Goal: Task Accomplishment & Management: Manage account settings

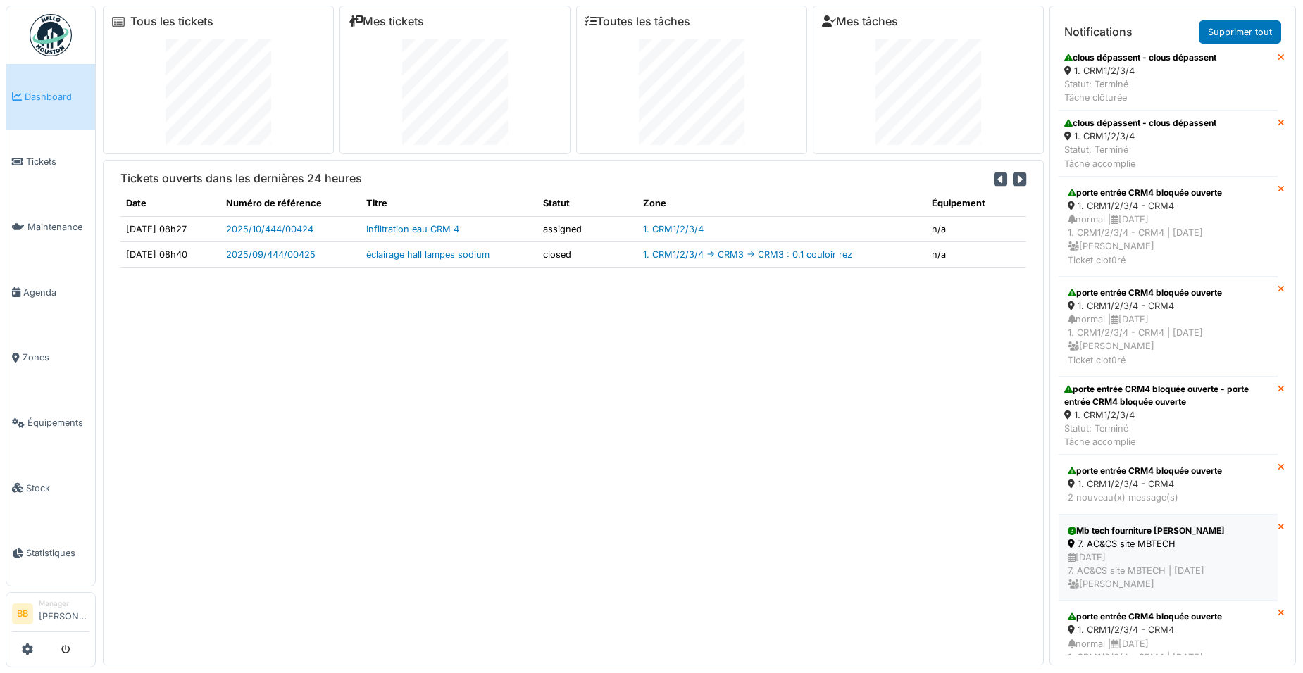
scroll to position [2409, 0]
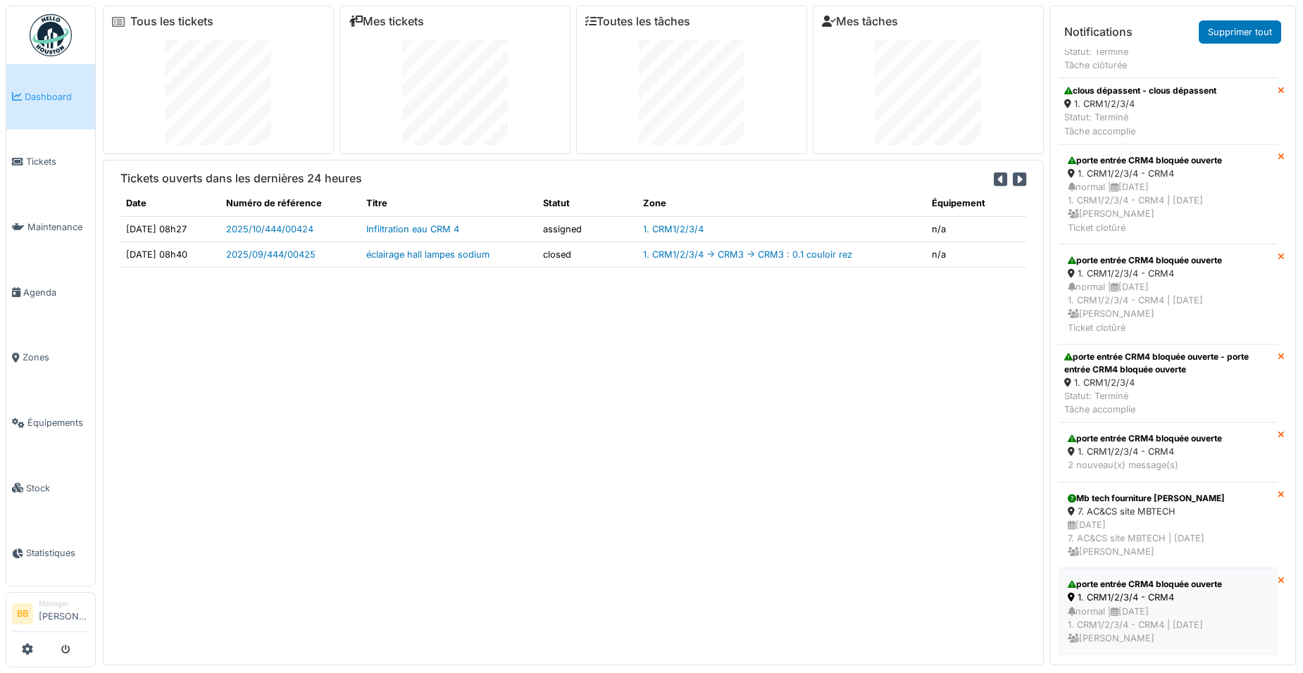
drag, startPoint x: 1180, startPoint y: 610, endPoint x: 1175, endPoint y: 601, distance: 9.4
click at [1179, 609] on div "normal | 09/09/2025 1. CRM1/2/3/4 - CRM4 | Il y a 6 jour(s) Benoit Benecchi" at bounding box center [1168, 625] width 201 height 41
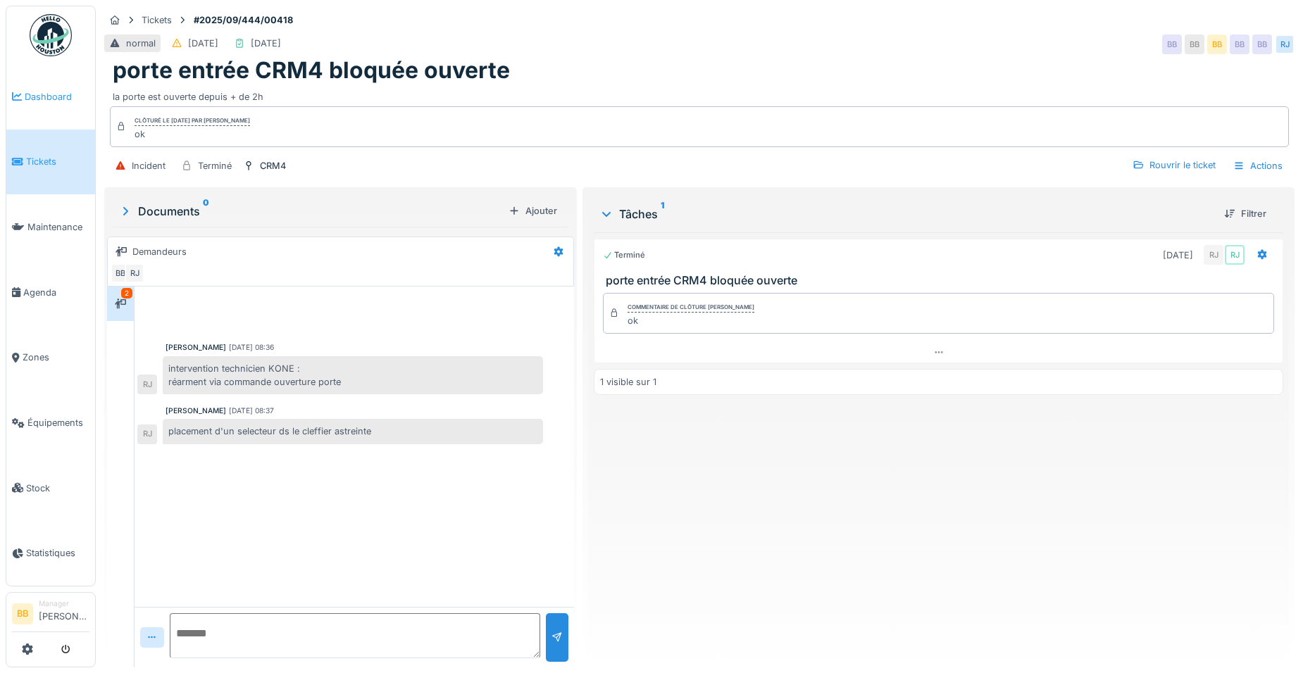
click at [35, 99] on span "Dashboard" at bounding box center [57, 96] width 65 height 13
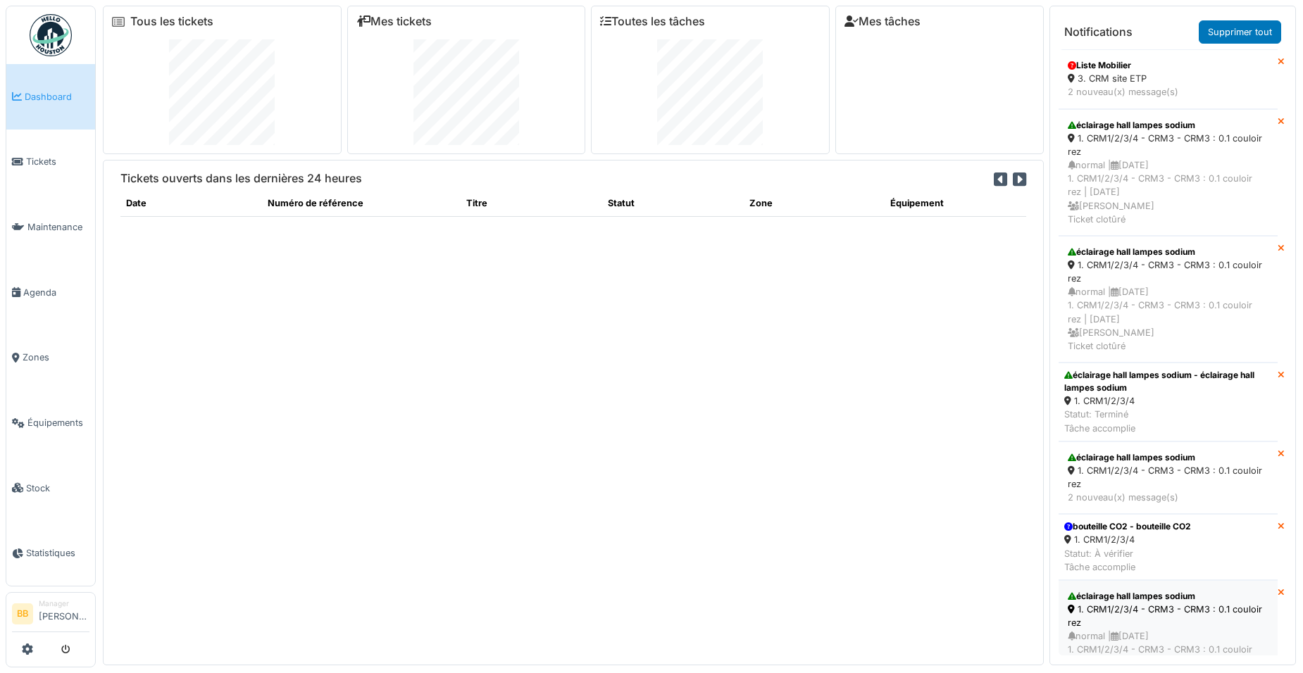
click at [1180, 605] on div "1. CRM1/2/3/4 - CRM3 - CRM3 : 0.1 couloir rez" at bounding box center [1168, 616] width 201 height 27
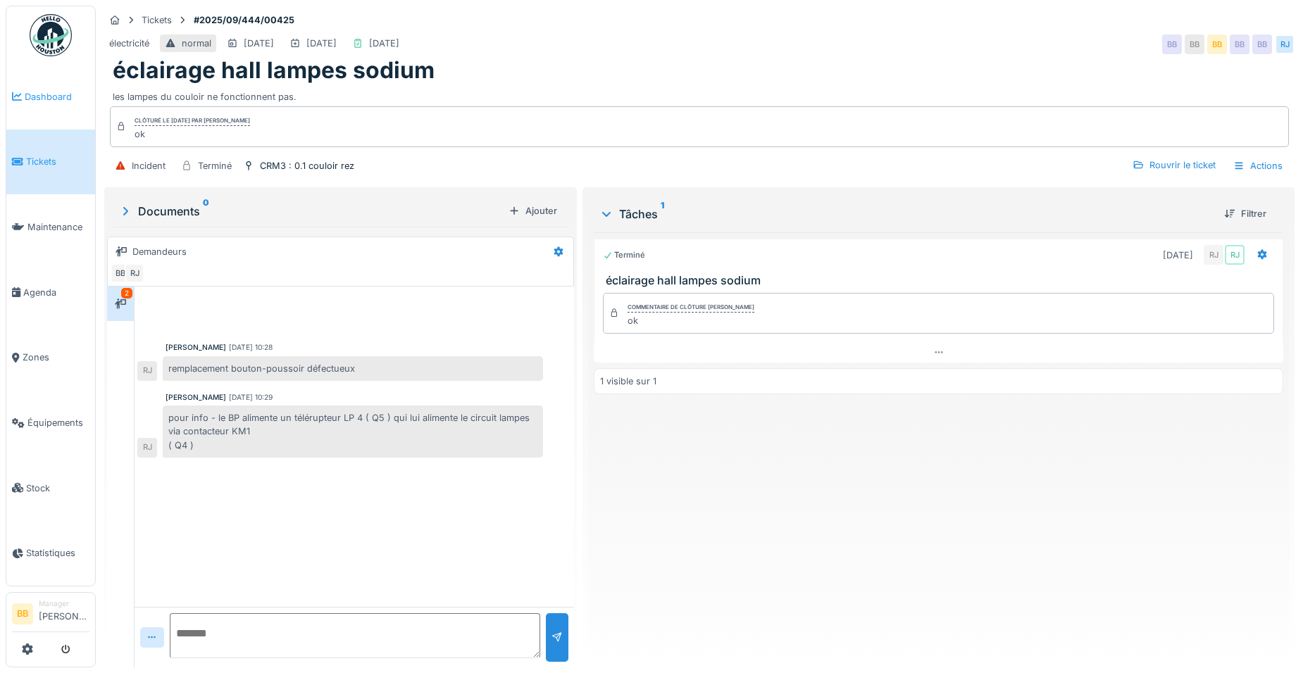
click at [51, 99] on span "Dashboard" at bounding box center [57, 96] width 65 height 13
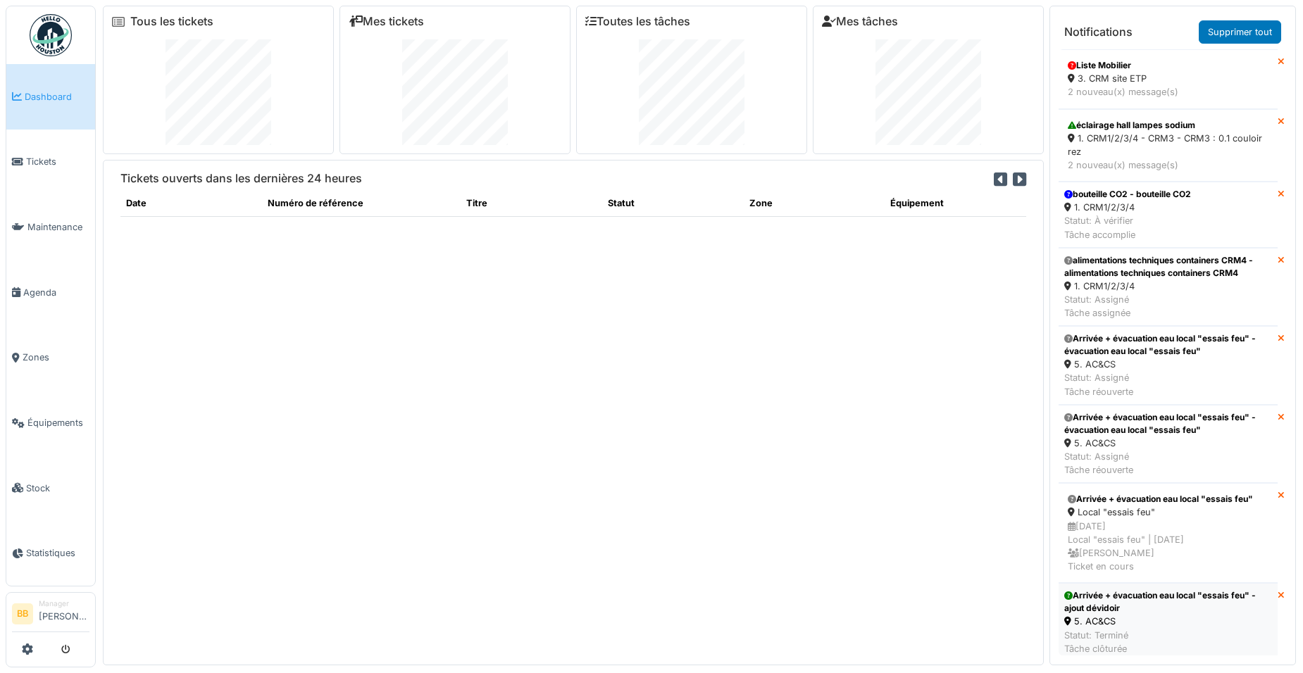
click at [1167, 616] on div "5. AC&CS" at bounding box center [1168, 621] width 208 height 13
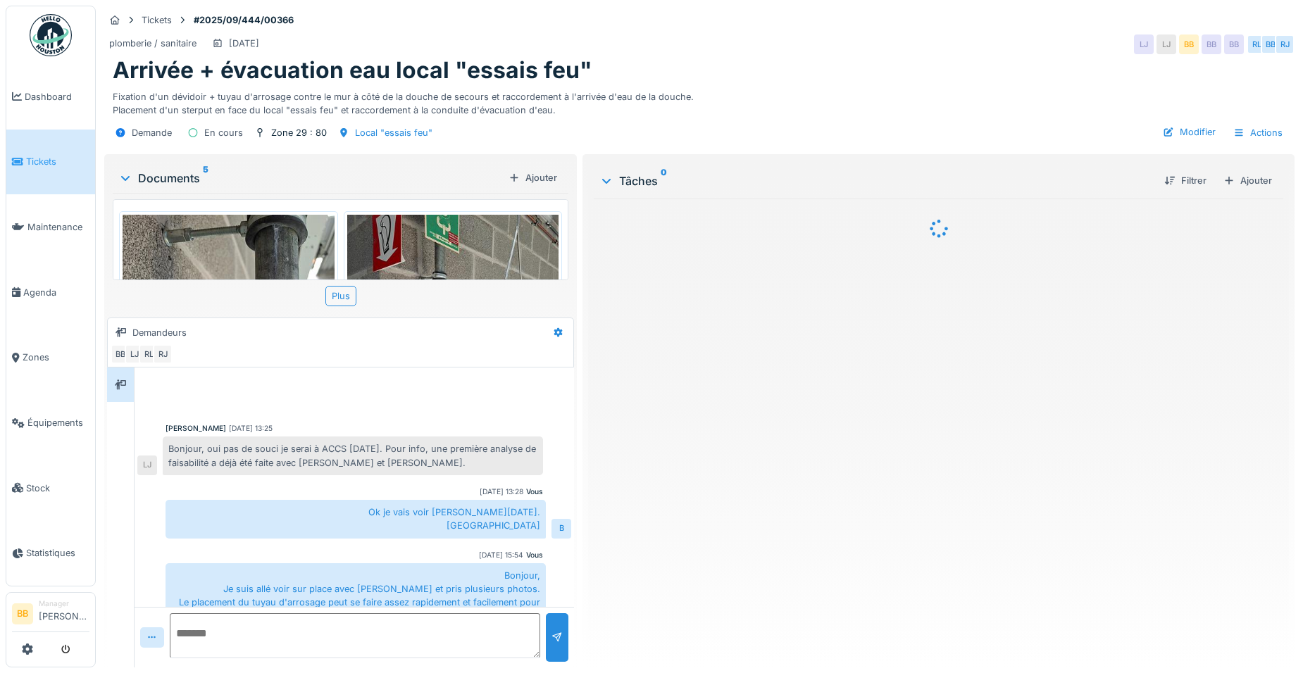
scroll to position [661, 0]
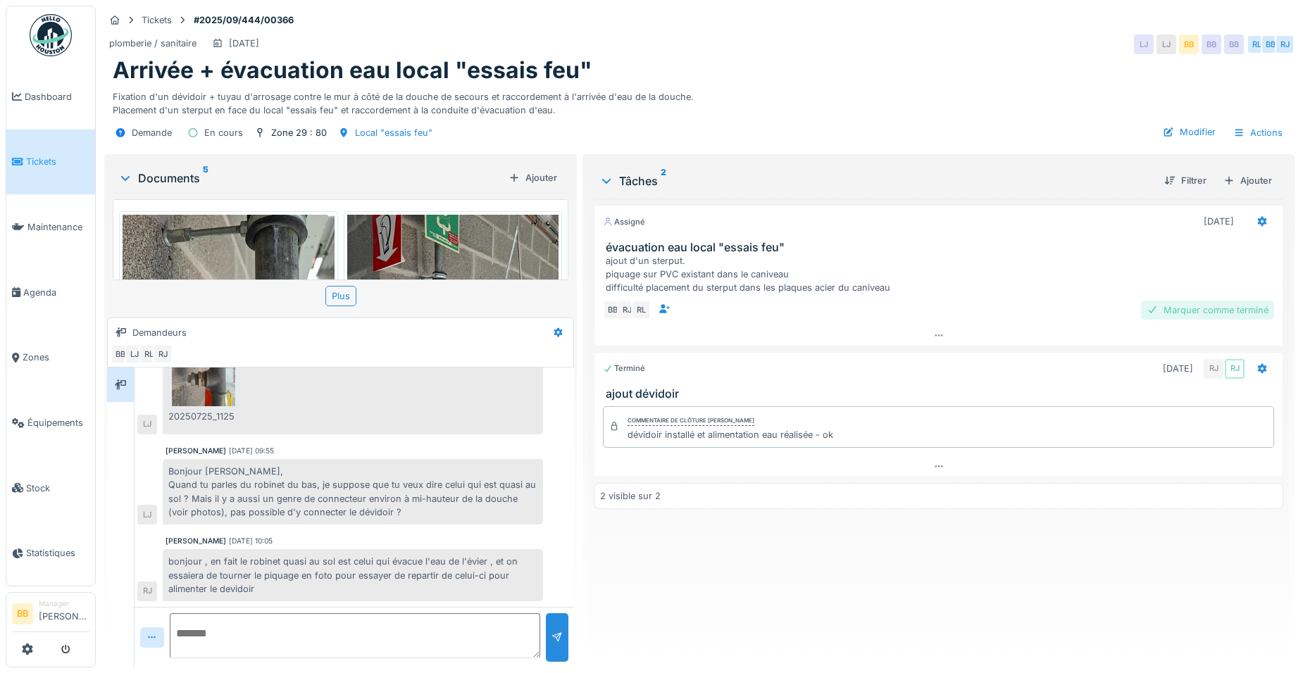
click at [1177, 308] on div "Marquer comme terminé" at bounding box center [1207, 310] width 133 height 19
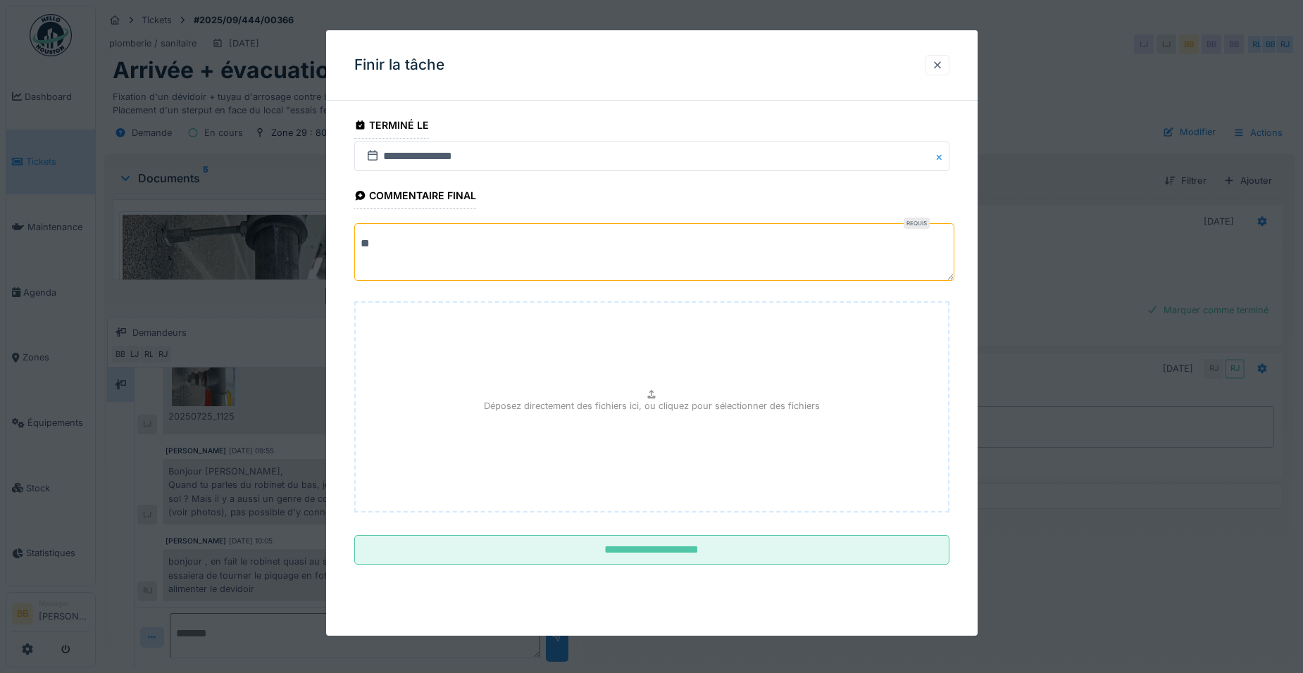
click at [939, 65] on div at bounding box center [937, 64] width 11 height 13
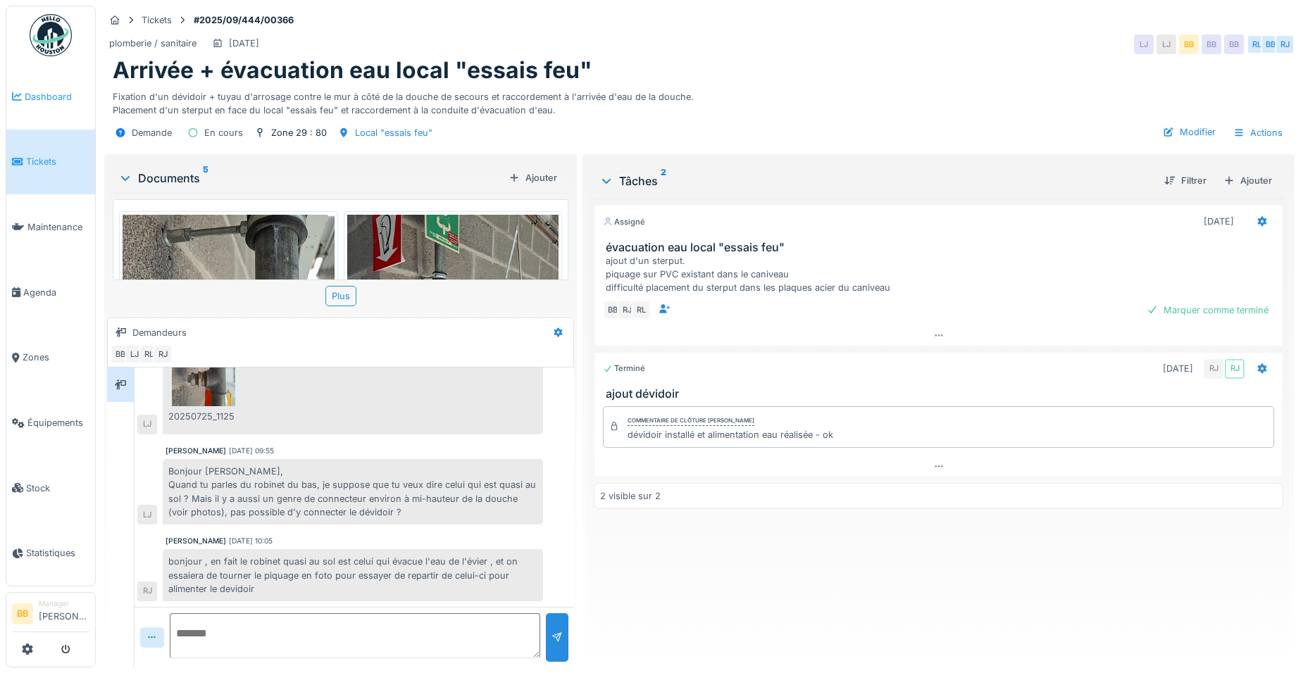
click at [62, 91] on span "Dashboard" at bounding box center [57, 96] width 65 height 13
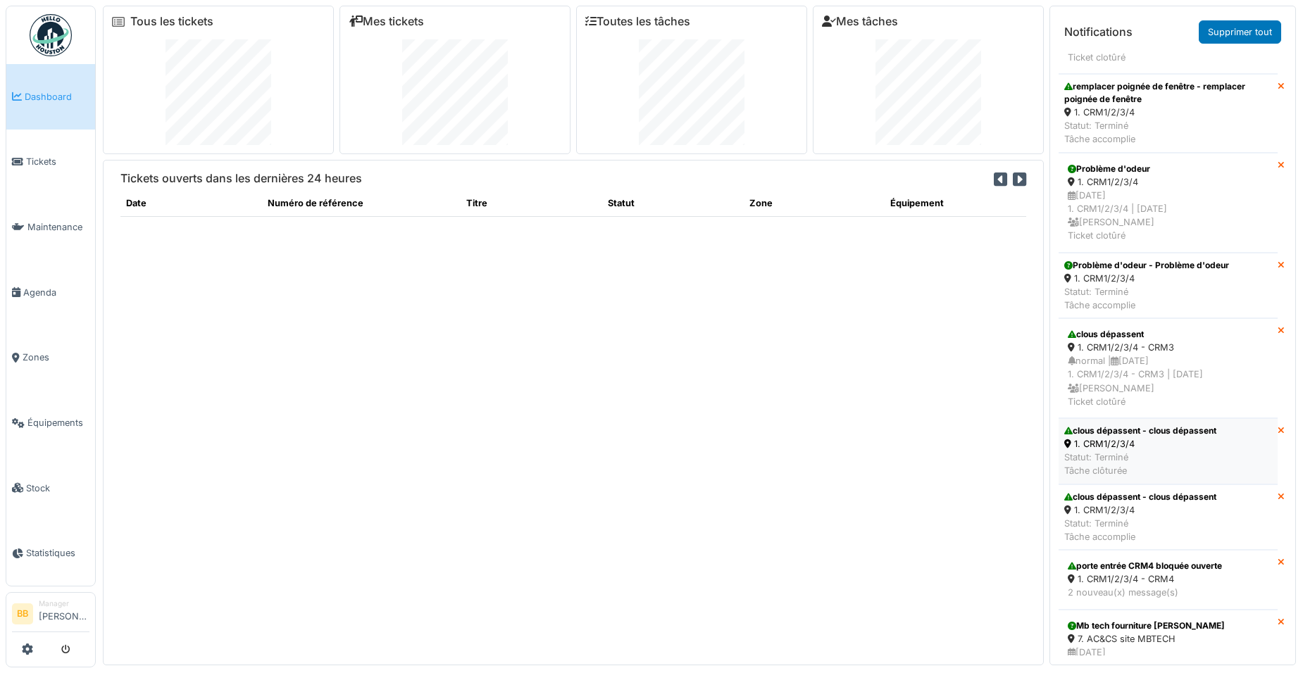
scroll to position [769, 0]
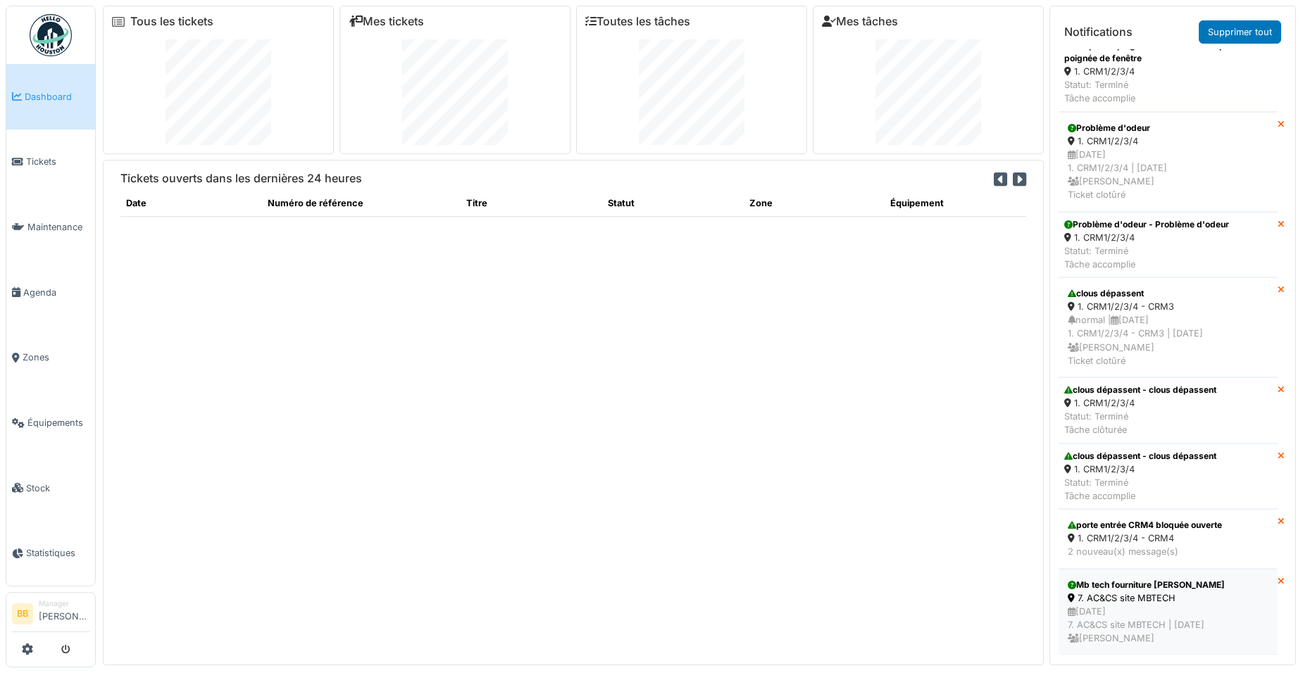
click at [1106, 580] on div "Mb tech fourniture [PERSON_NAME]" at bounding box center [1168, 585] width 201 height 13
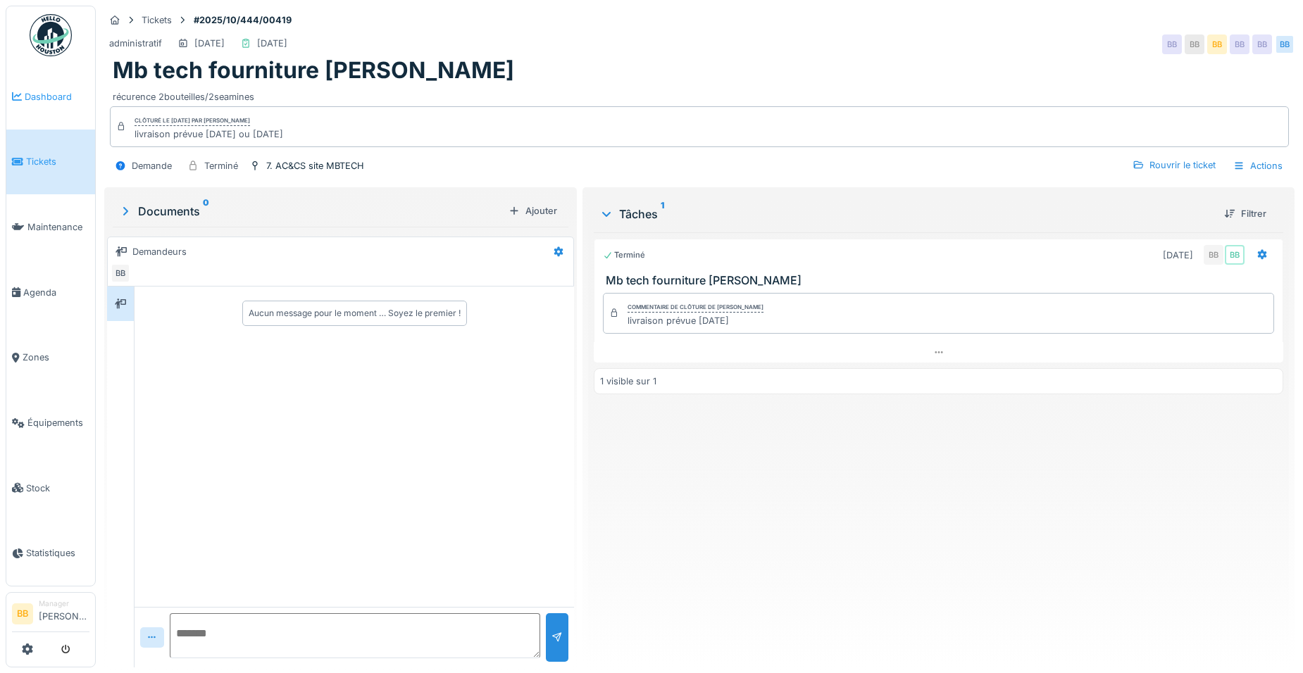
click at [26, 104] on link "Dashboard" at bounding box center [50, 96] width 89 height 65
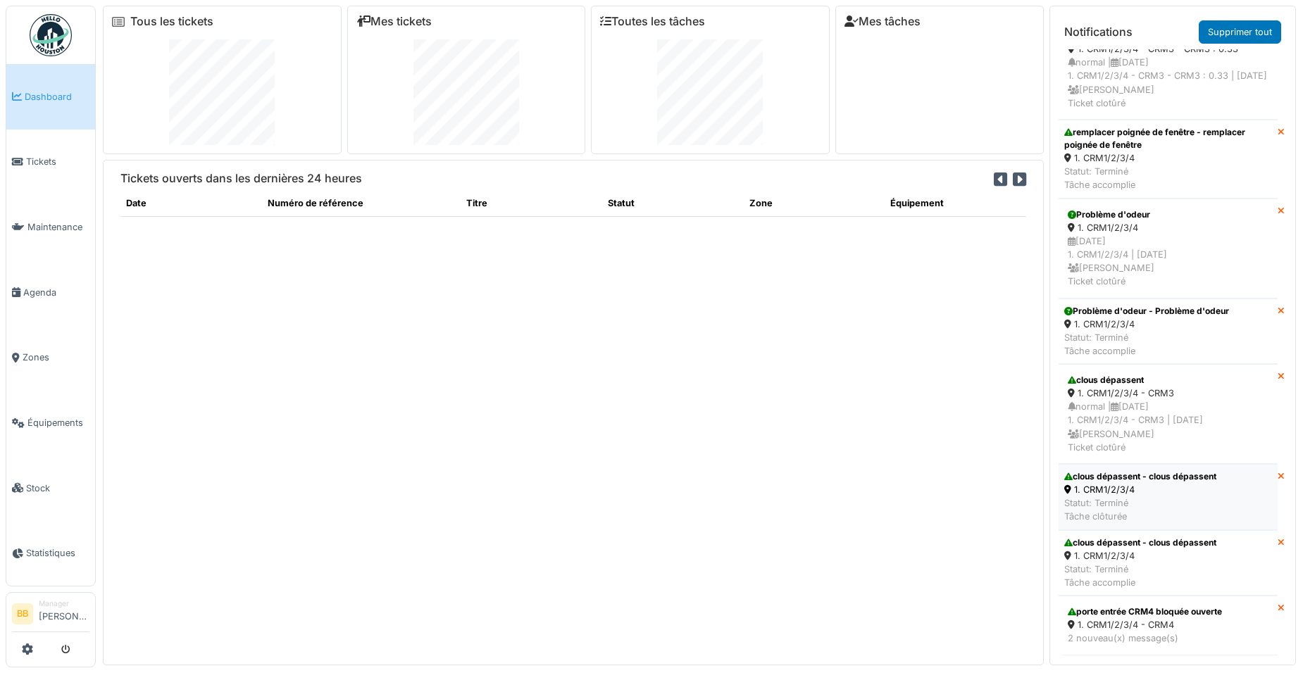
scroll to position [682, 0]
click at [1187, 606] on div "porte entrée CRM4 bloquée ouverte" at bounding box center [1168, 612] width 201 height 13
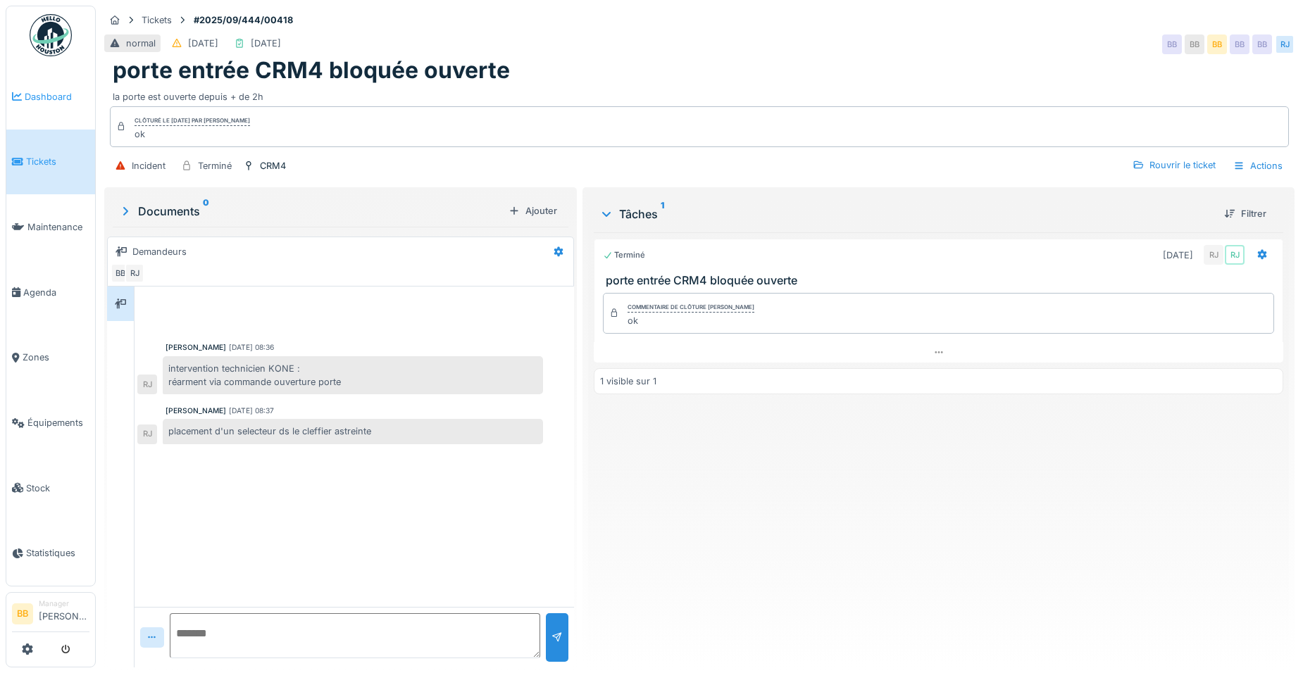
click at [32, 90] on span "Dashboard" at bounding box center [57, 96] width 65 height 13
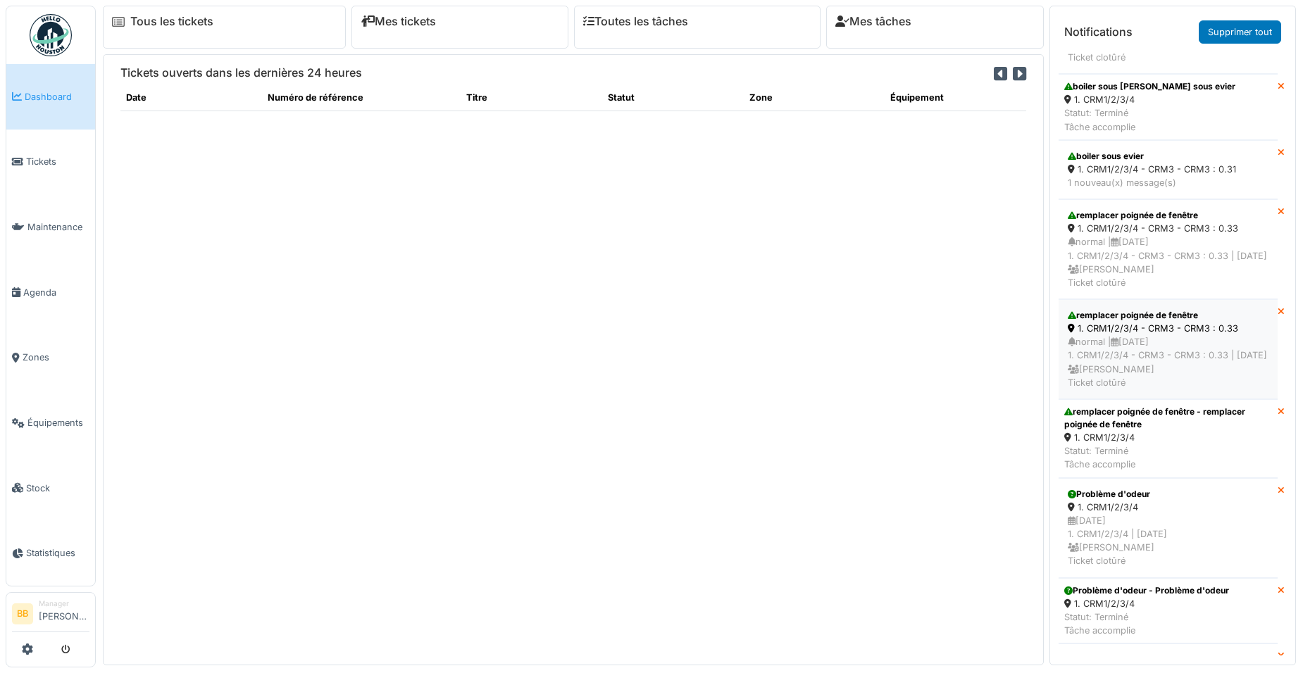
scroll to position [623, 0]
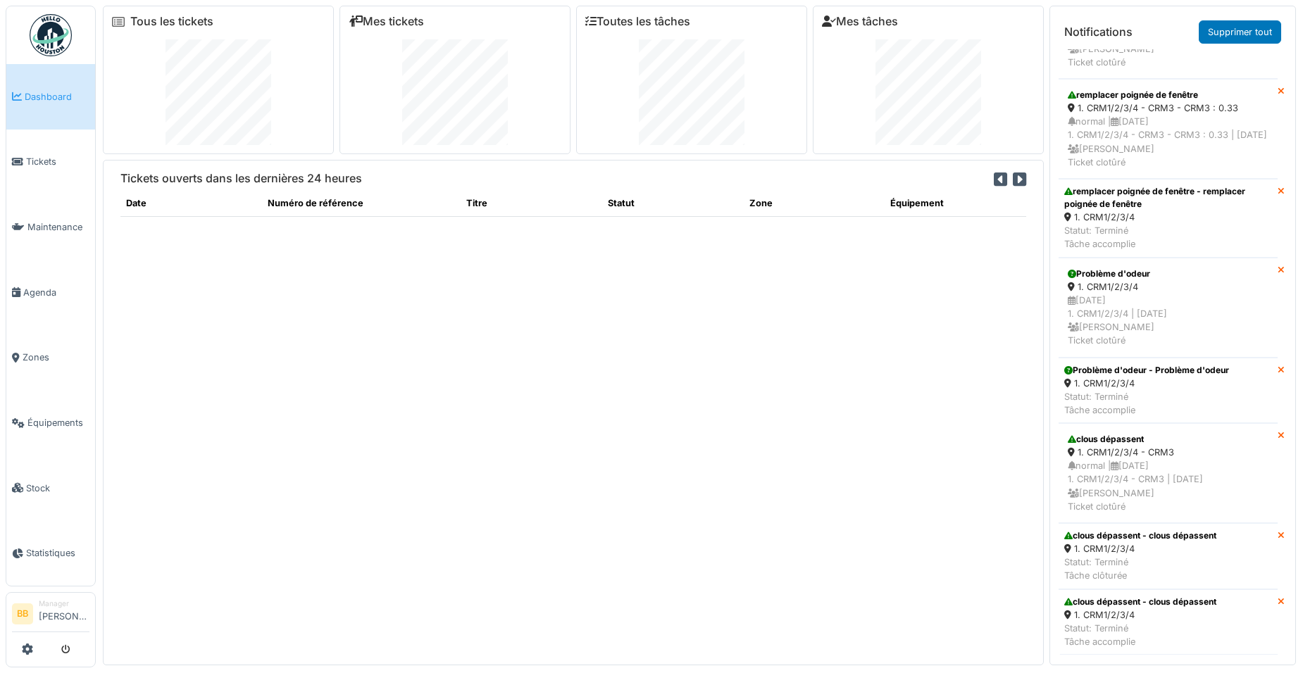
click at [1277, 598] on icon at bounding box center [1280, 602] width 7 height 9
click at [1111, 433] on div "clous dépassent" at bounding box center [1168, 439] width 201 height 13
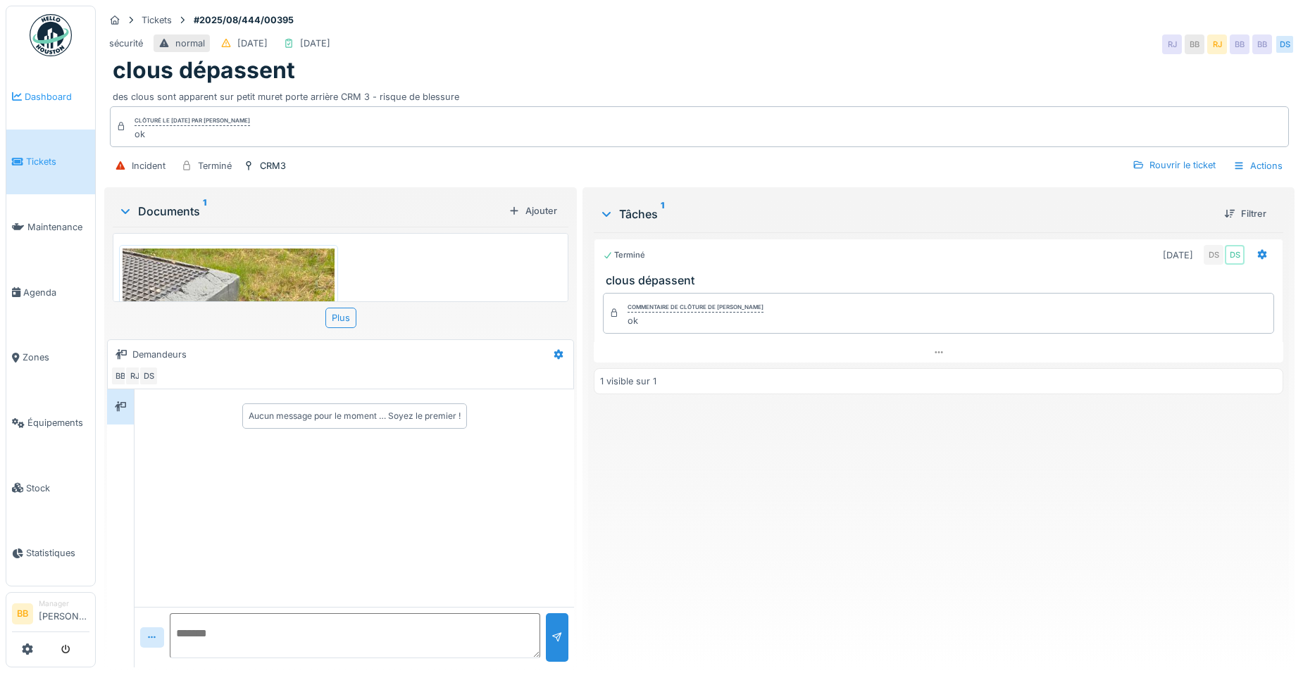
click at [48, 102] on span "Dashboard" at bounding box center [57, 96] width 65 height 13
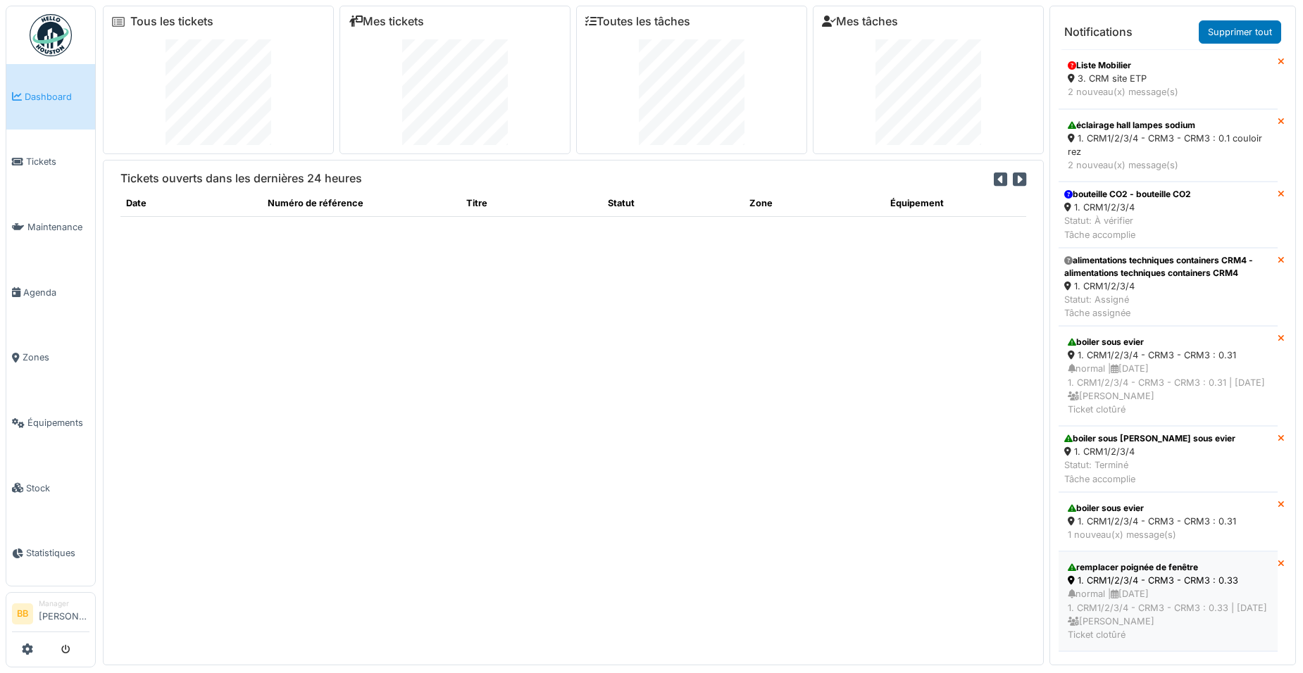
click at [1178, 574] on div "remplacer poignée de fenêtre" at bounding box center [1168, 567] width 201 height 13
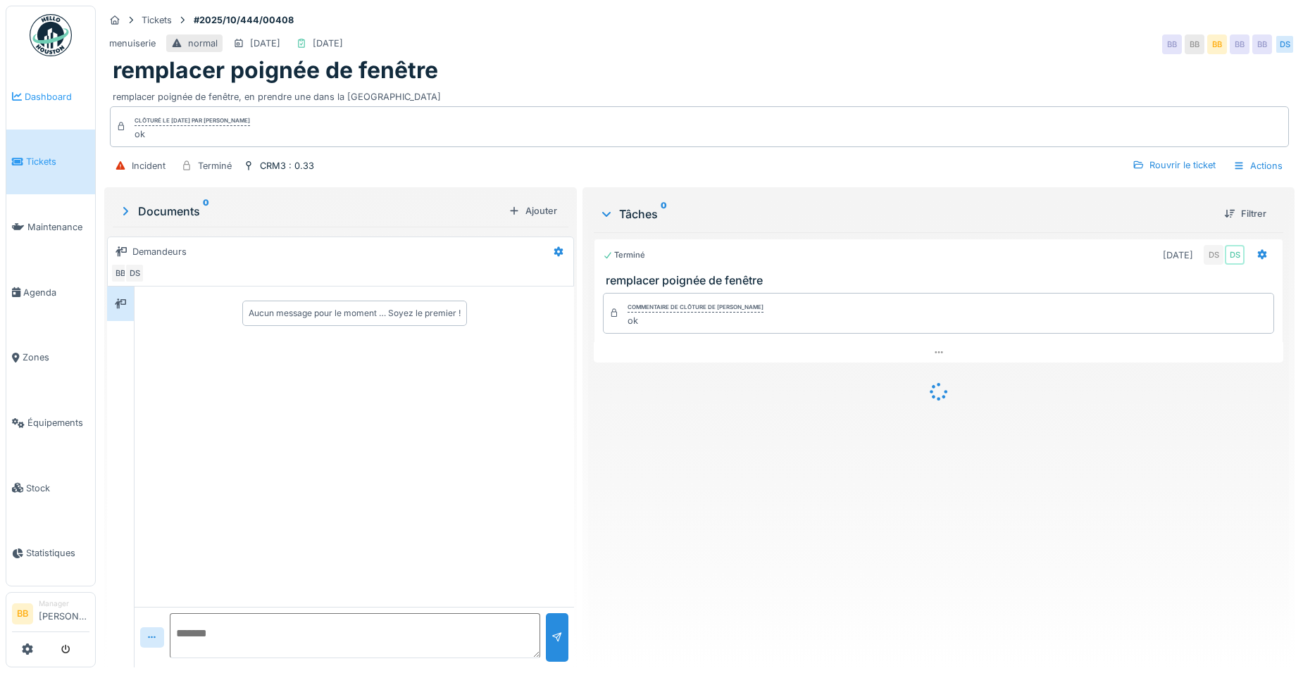
click at [44, 99] on span "Dashboard" at bounding box center [57, 96] width 65 height 13
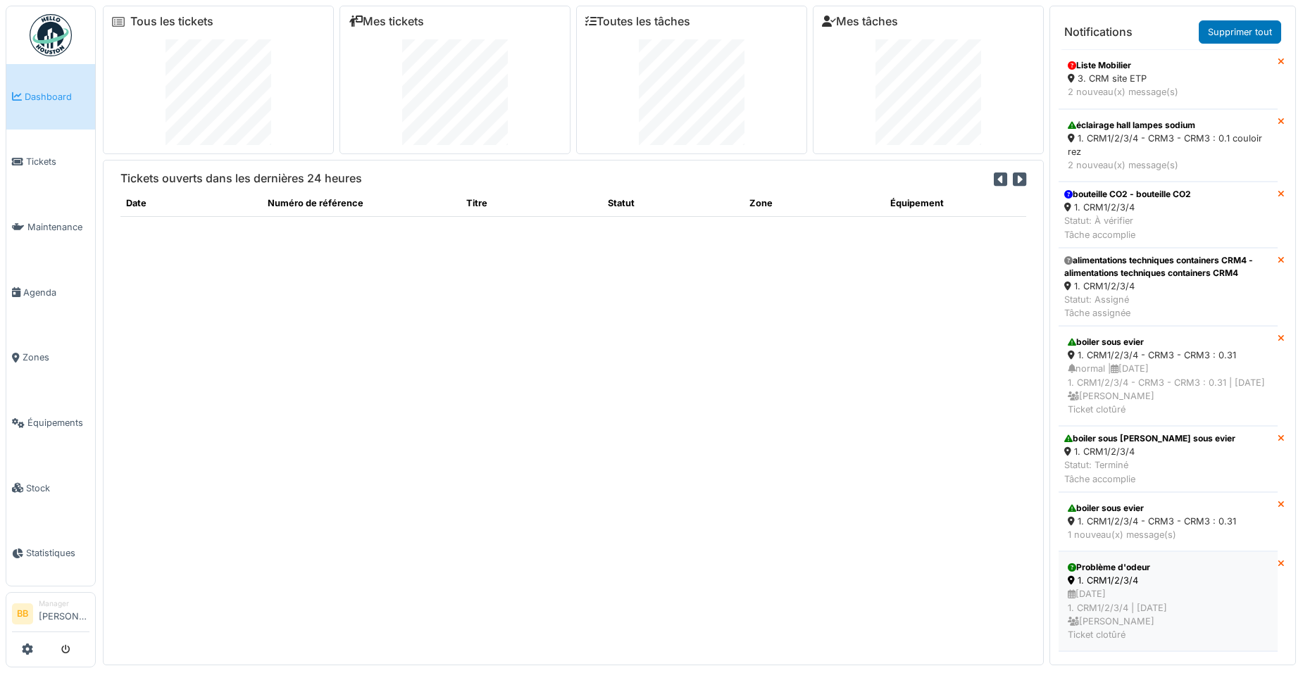
click at [1151, 574] on div "Problème d'odeur" at bounding box center [1168, 567] width 201 height 13
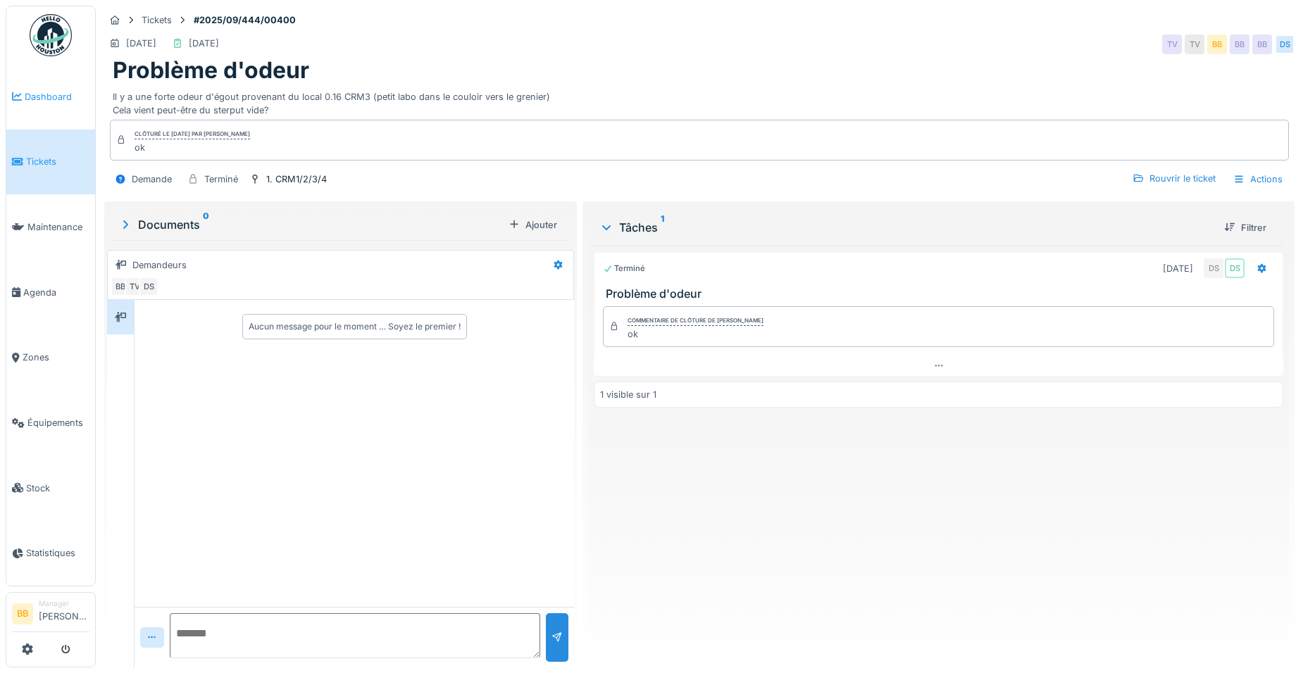
click at [69, 102] on span "Dashboard" at bounding box center [57, 96] width 65 height 13
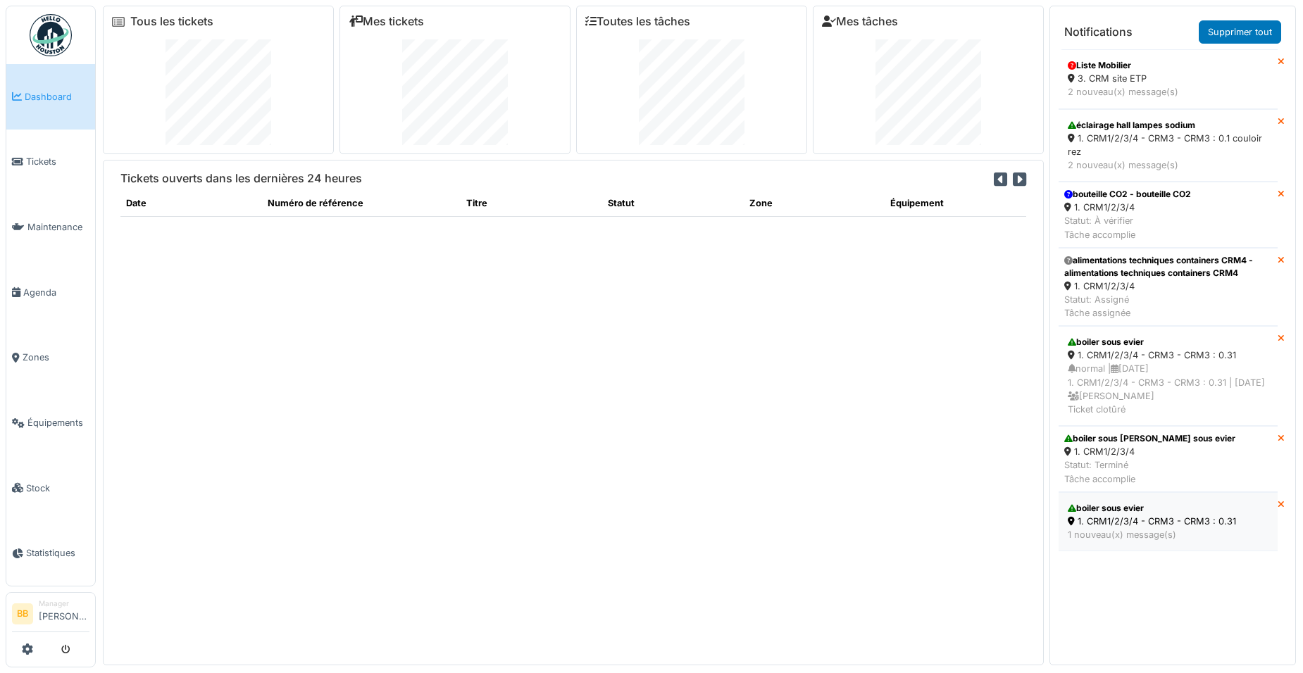
click at [1170, 528] on div "1. CRM1/2/3/4 - CRM3 - CRM3 : 0.31" at bounding box center [1168, 521] width 201 height 13
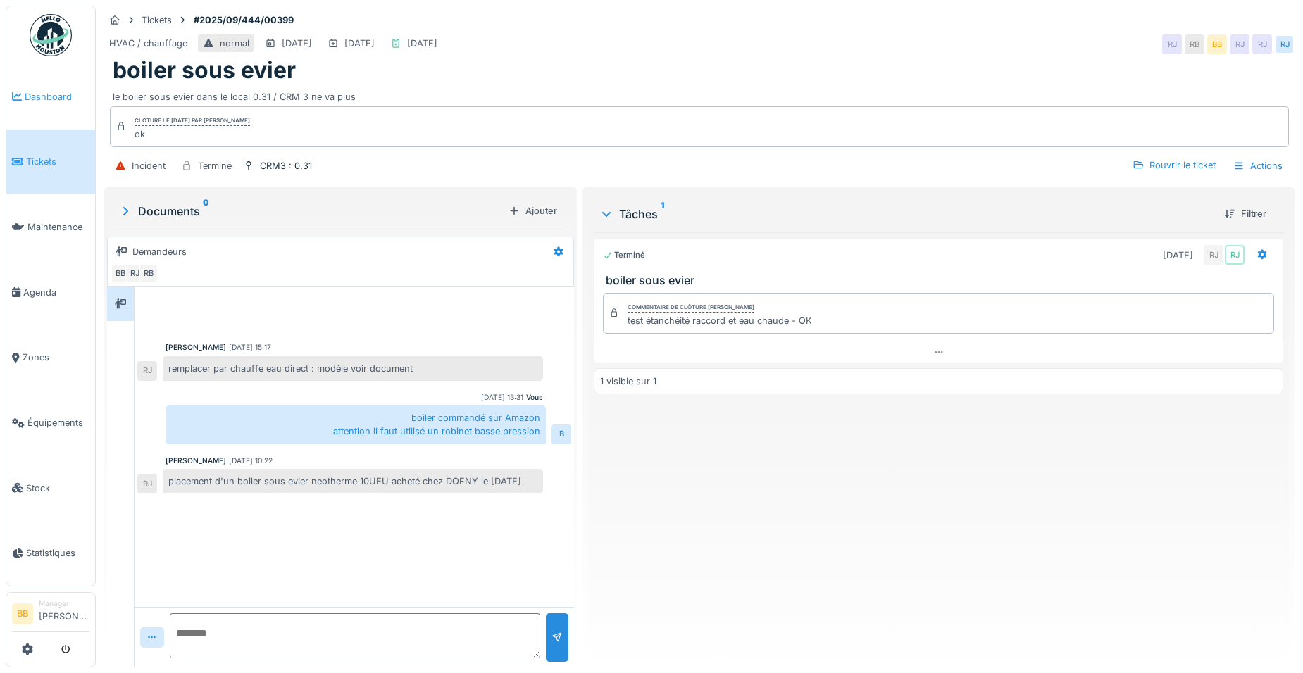
click at [54, 101] on span "Dashboard" at bounding box center [57, 96] width 65 height 13
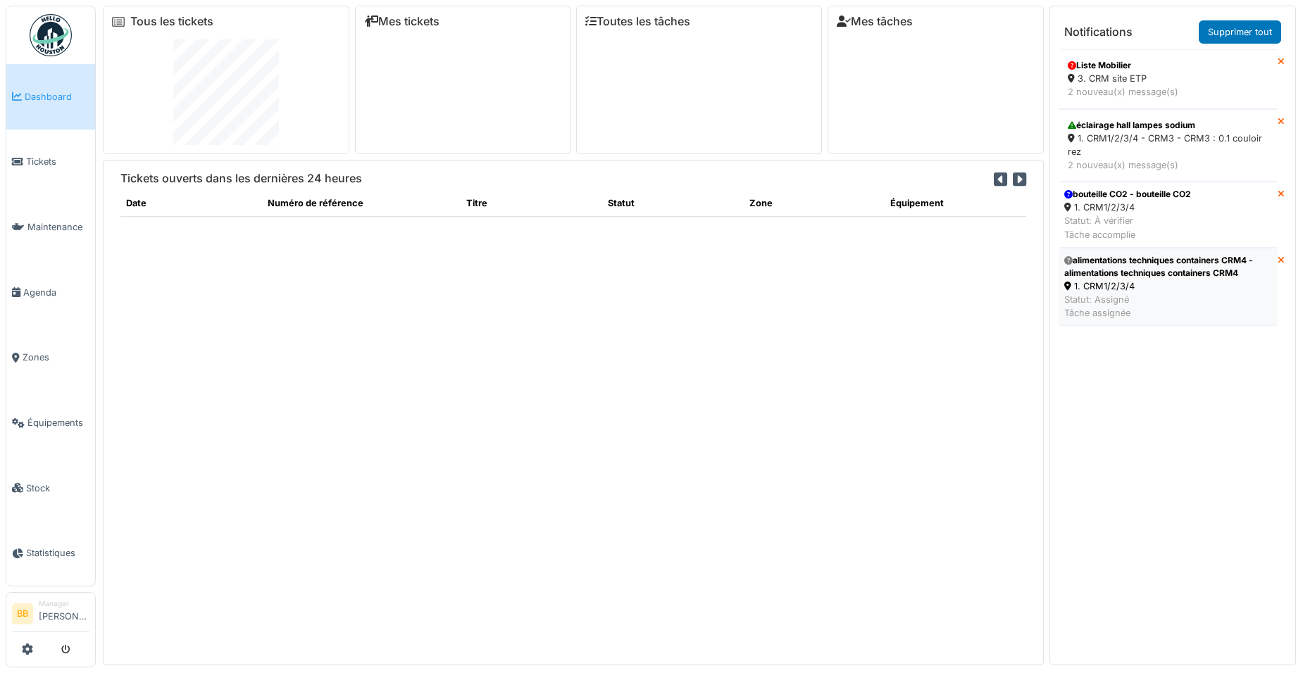
click at [1133, 288] on div "1. CRM1/2/3/4" at bounding box center [1168, 286] width 208 height 13
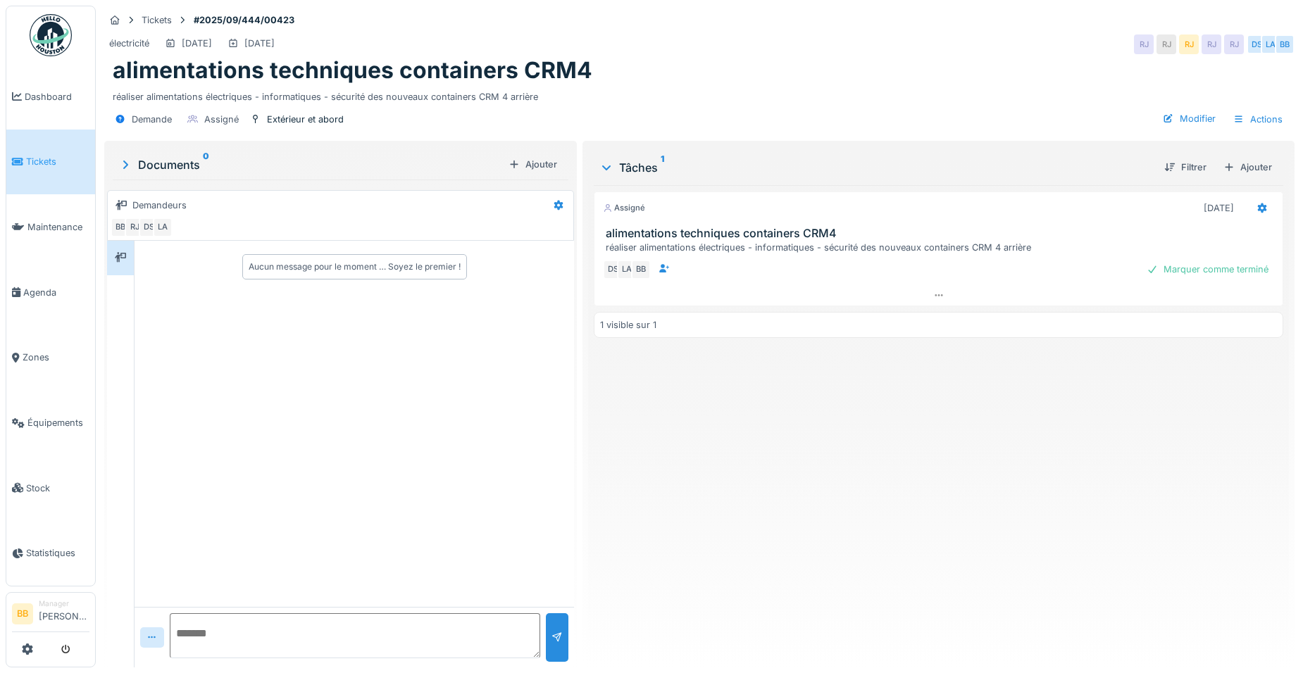
click at [313, 630] on textarea at bounding box center [355, 635] width 370 height 45
drag, startPoint x: 176, startPoint y: 625, endPoint x: 285, endPoint y: 625, distance: 108.5
click at [285, 625] on textarea "**********" at bounding box center [352, 635] width 365 height 45
paste textarea "**********"
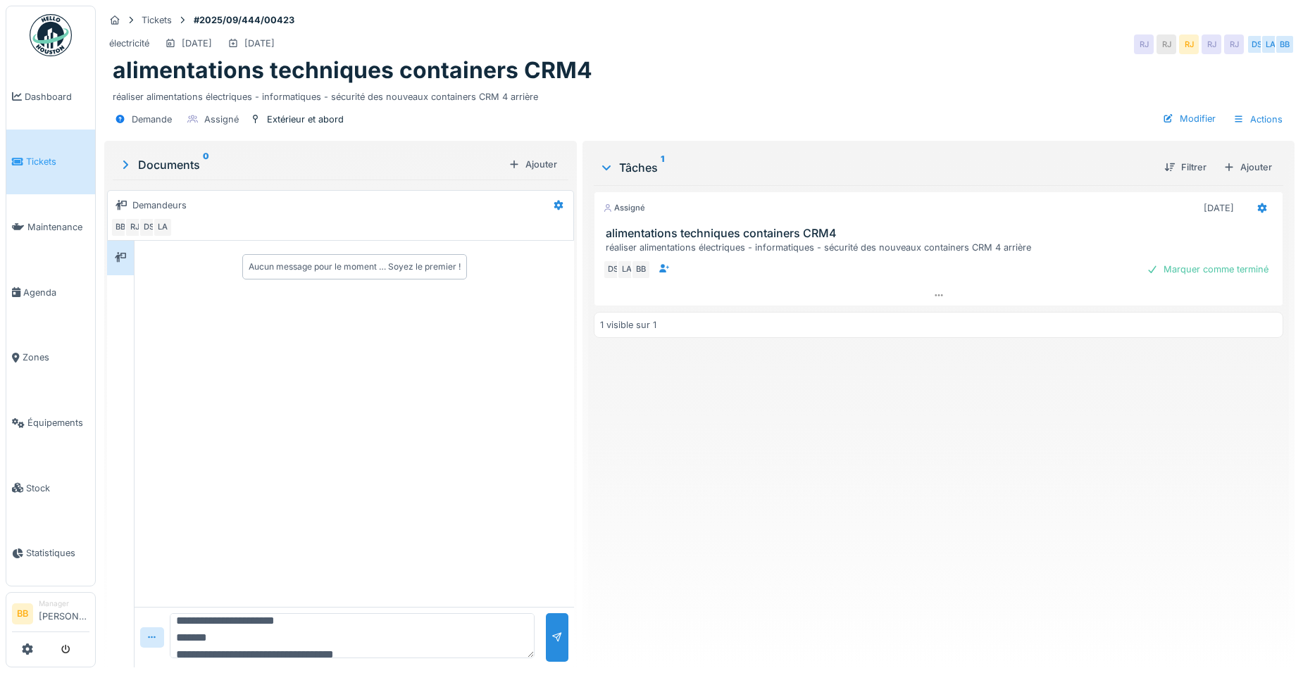
scroll to position [186, 0]
drag, startPoint x: 325, startPoint y: 624, endPoint x: 170, endPoint y: 635, distance: 156.0
click at [170, 635] on div "**********" at bounding box center [354, 637] width 439 height 61
click at [317, 614] on textarea "**********" at bounding box center [352, 635] width 365 height 45
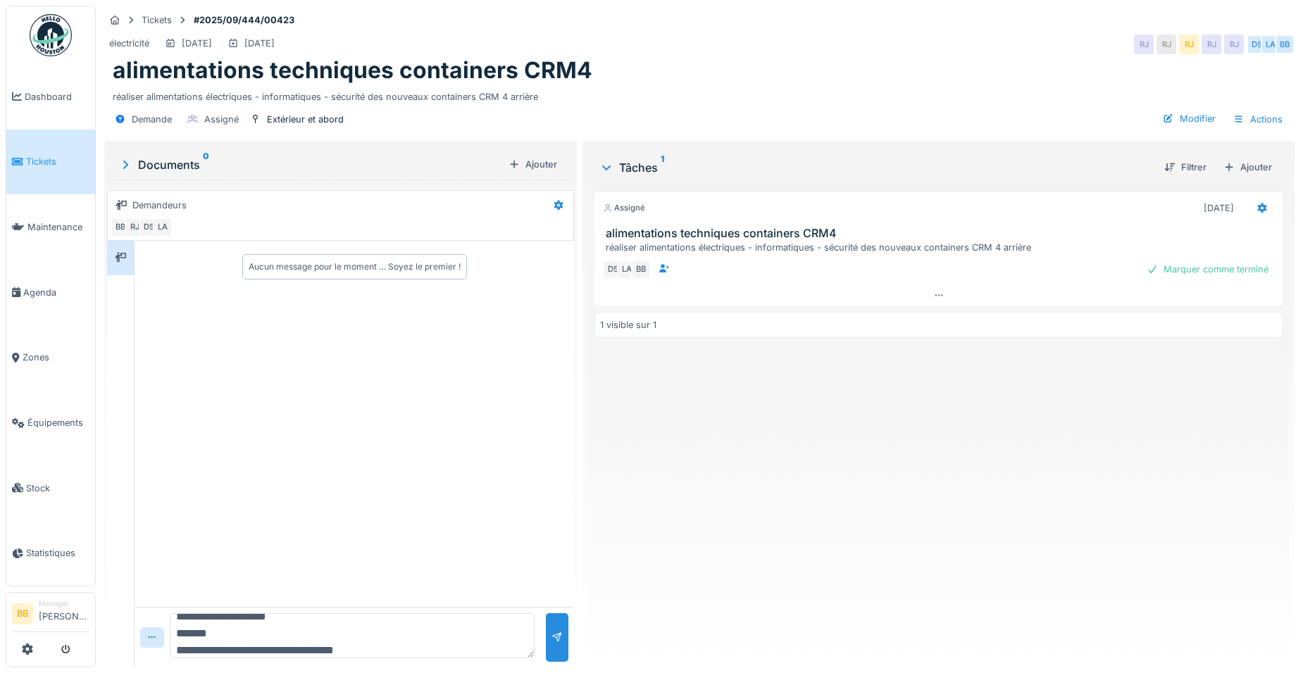
scroll to position [51, 0]
type textarea "**********"
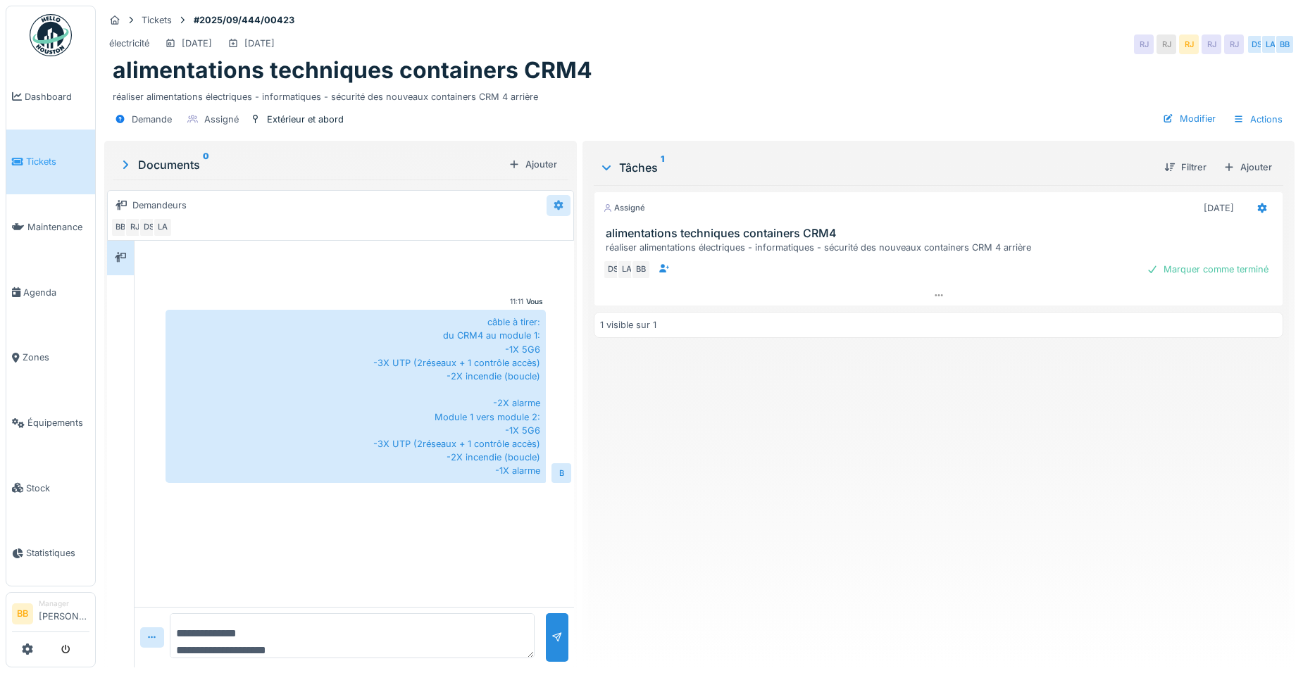
click at [553, 201] on icon at bounding box center [558, 205] width 11 height 9
click at [570, 227] on div "Modifier" at bounding box center [612, 237] width 132 height 21
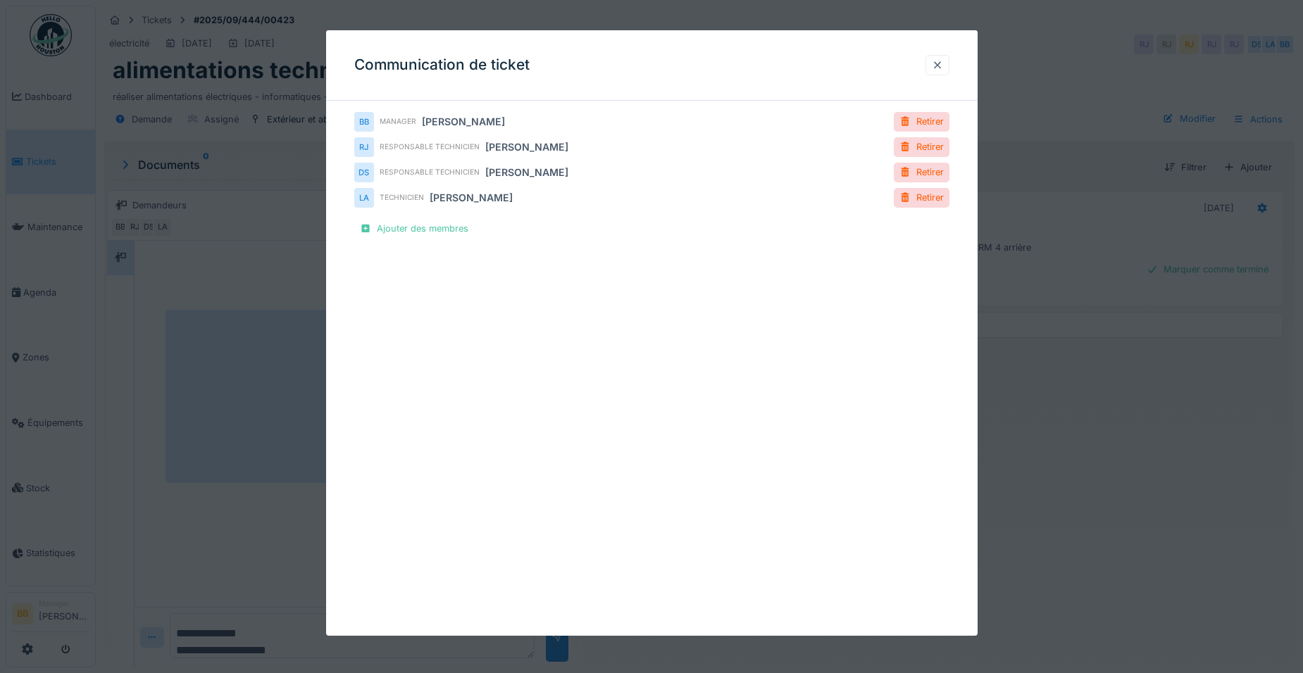
click at [934, 61] on div at bounding box center [937, 65] width 24 height 20
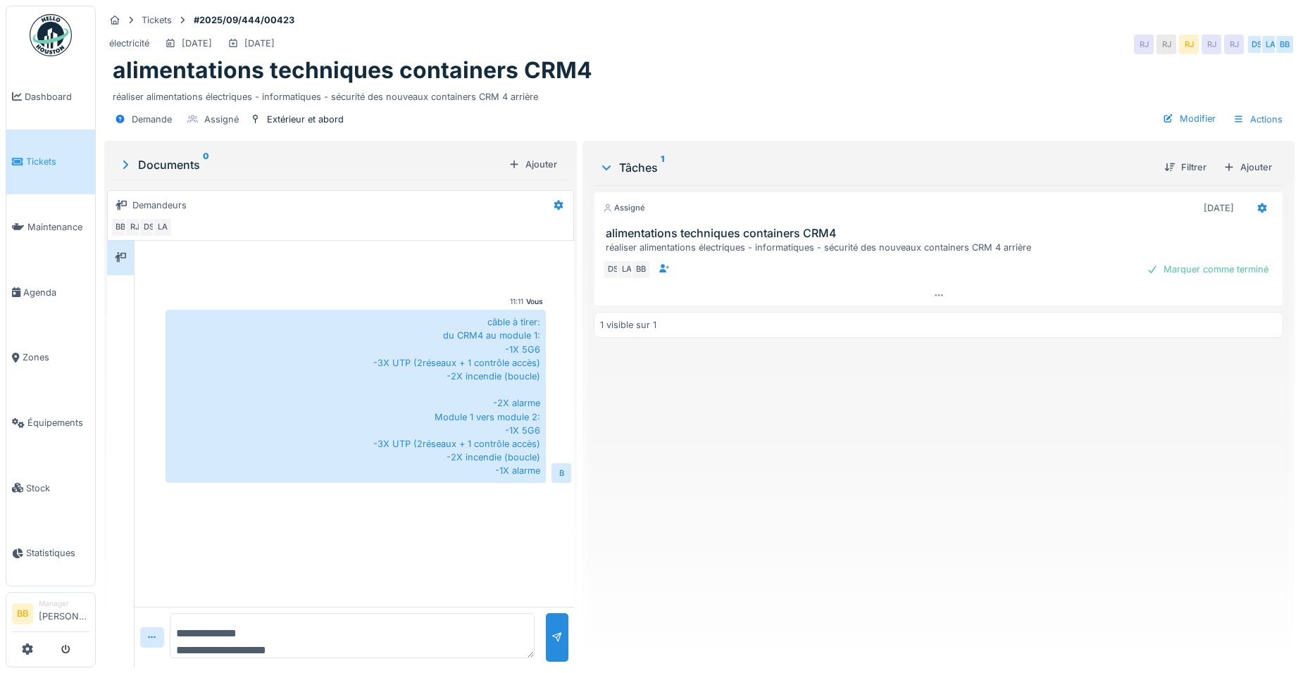
click at [362, 428] on div "câble à tirer: du CRM4 au module 1: -1X 5G6 -3X UTP (2réseaux + 1 contrôle accè…" at bounding box center [355, 396] width 380 height 173
click at [408, 428] on div "câble à tirer: du CRM4 au module 1: -1X 5G6 -3X UTP (2réseaux + 1 contrôle accè…" at bounding box center [355, 396] width 380 height 173
drag, startPoint x: 408, startPoint y: 428, endPoint x: 472, endPoint y: 432, distance: 63.5
click at [472, 432] on div "câble à tirer: du CRM4 au module 1: -1X 5G6 -3X UTP (2réseaux + 1 contrôle accè…" at bounding box center [355, 396] width 380 height 173
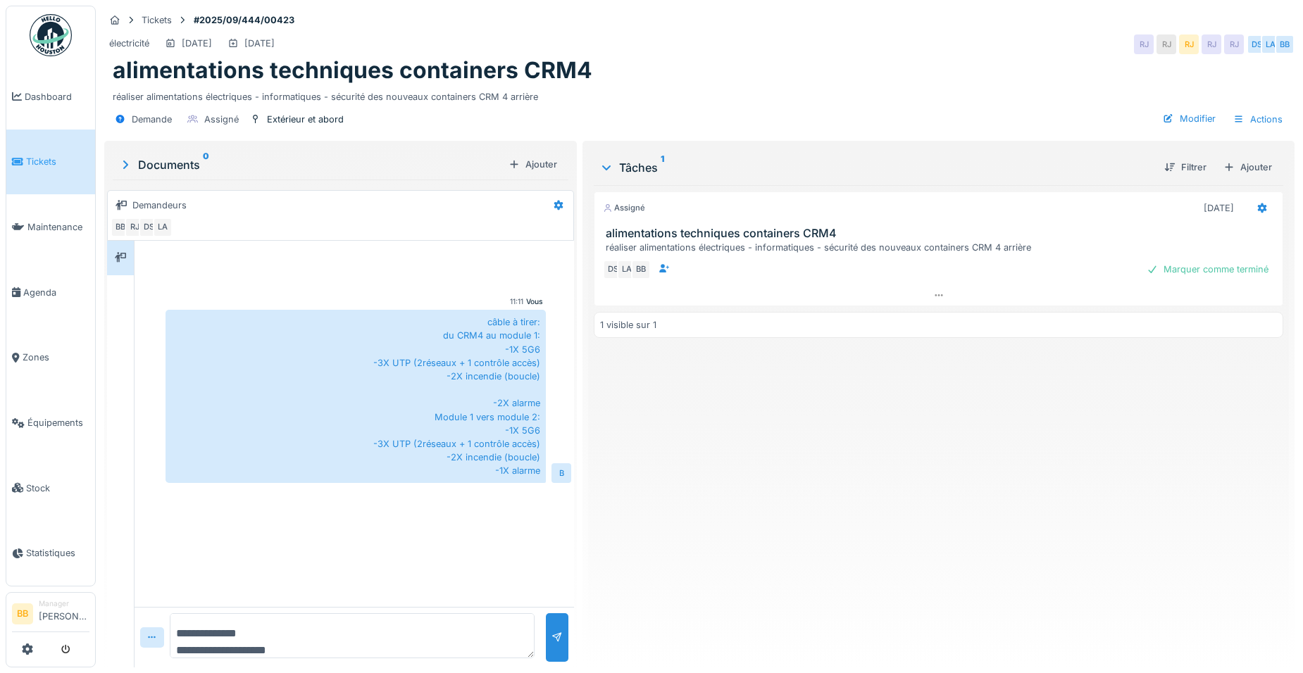
drag, startPoint x: 472, startPoint y: 432, endPoint x: 492, endPoint y: 454, distance: 29.9
click at [492, 454] on div "câble à tirer: du CRM4 au module 1: -1X 5G6 -3X UTP (2réseaux + 1 contrôle accè…" at bounding box center [355, 396] width 380 height 173
click at [61, 90] on span "Dashboard" at bounding box center [57, 96] width 65 height 13
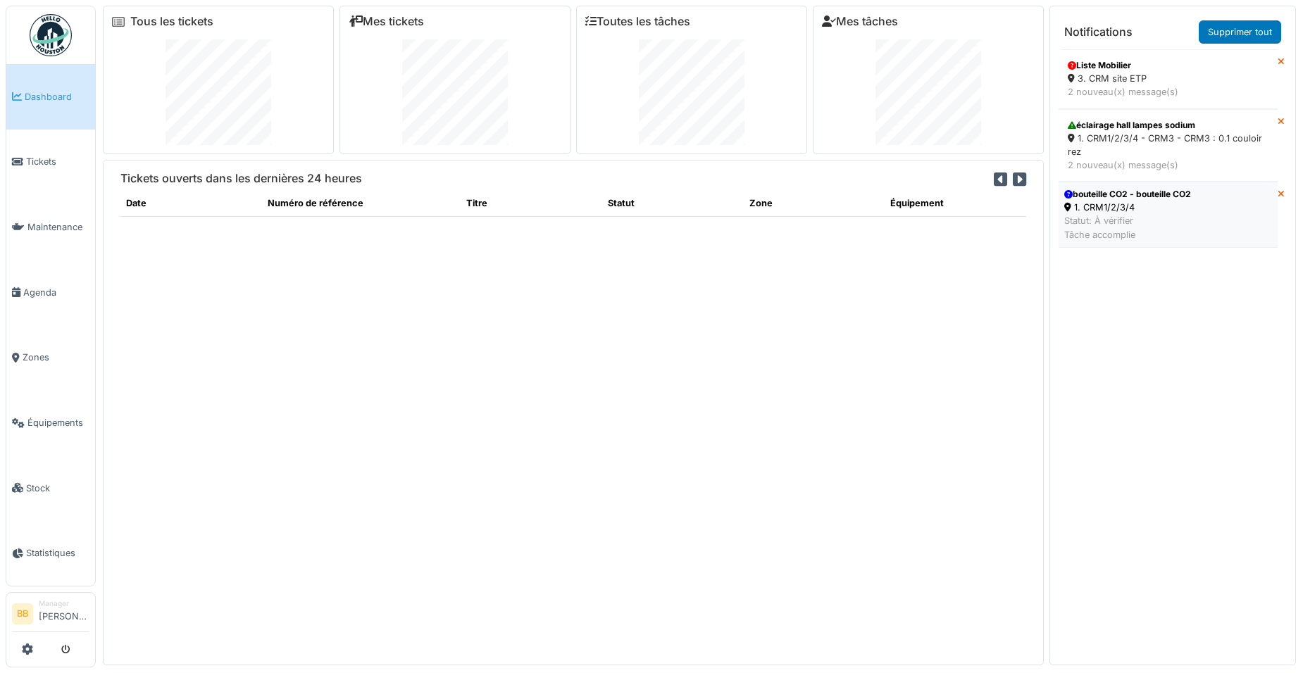
click at [1189, 209] on div "1. CRM1/2/3/4" at bounding box center [1127, 207] width 127 height 13
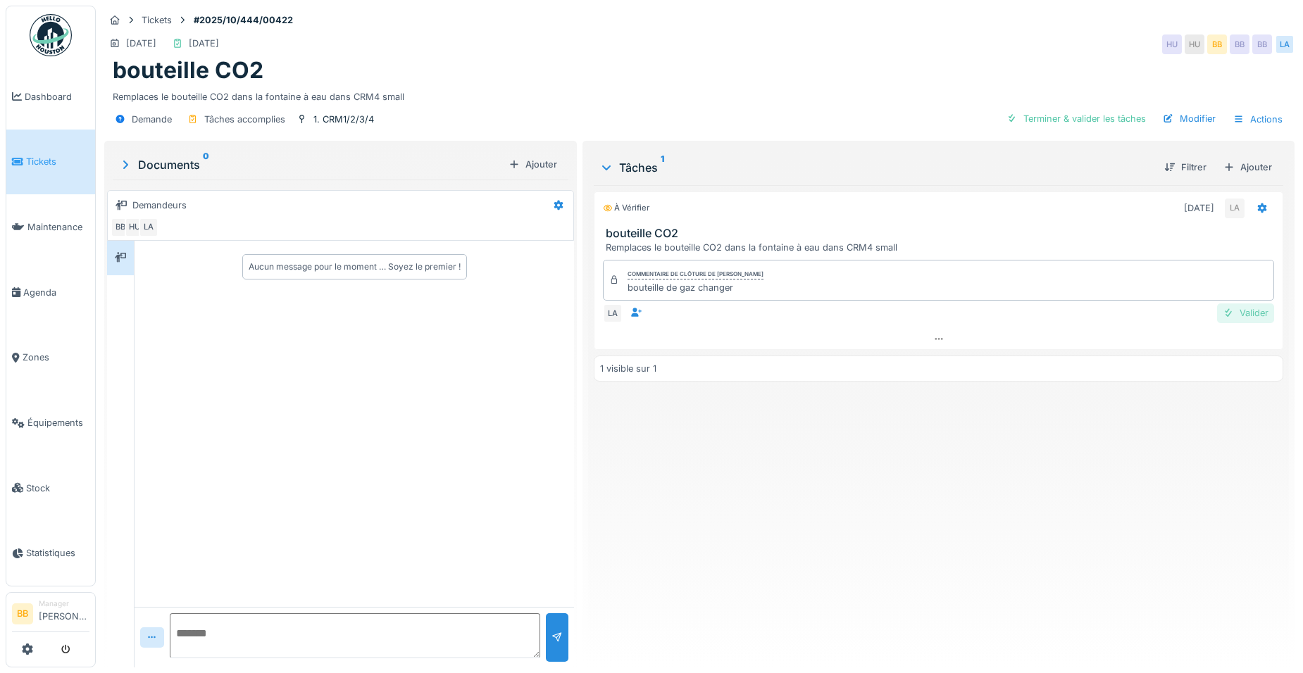
click at [1242, 318] on div "Valider" at bounding box center [1245, 313] width 57 height 19
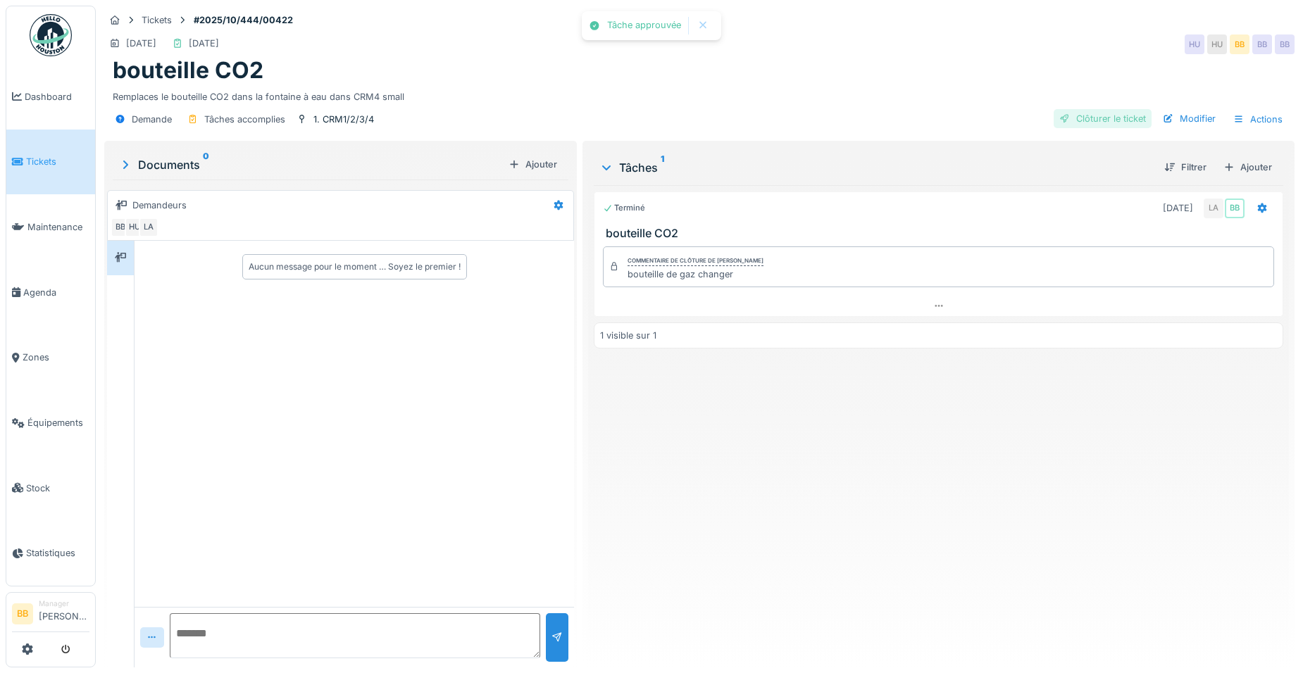
click at [1101, 118] on div "Clôturer le ticket" at bounding box center [1103, 118] width 98 height 19
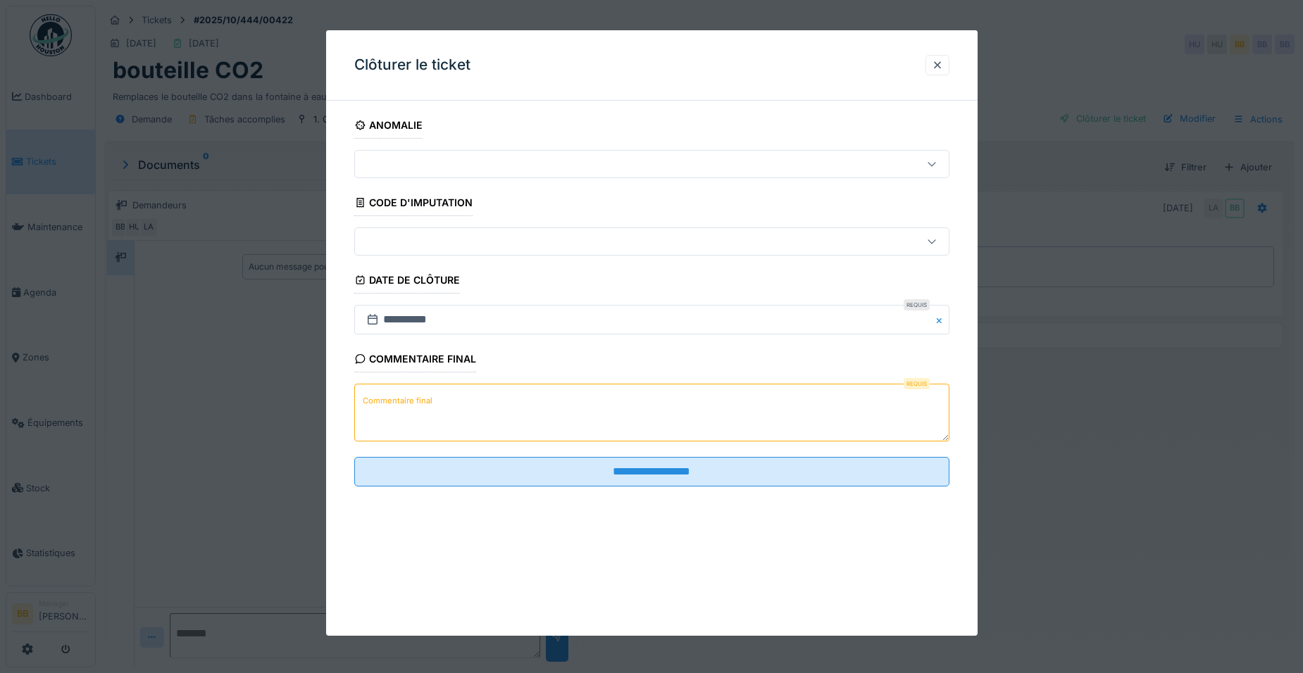
click at [723, 396] on textarea "Commentaire final" at bounding box center [651, 413] width 595 height 58
type textarea "*"
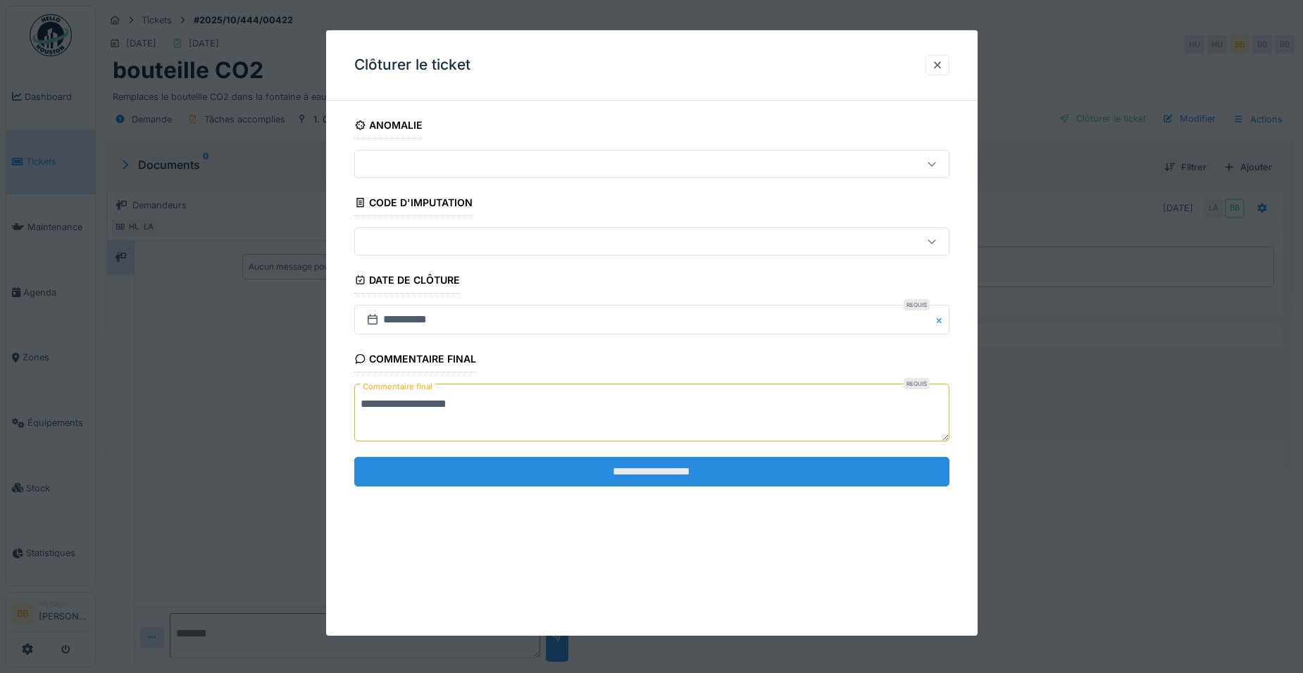
type textarea "**********"
click at [724, 468] on input "**********" at bounding box center [651, 472] width 595 height 30
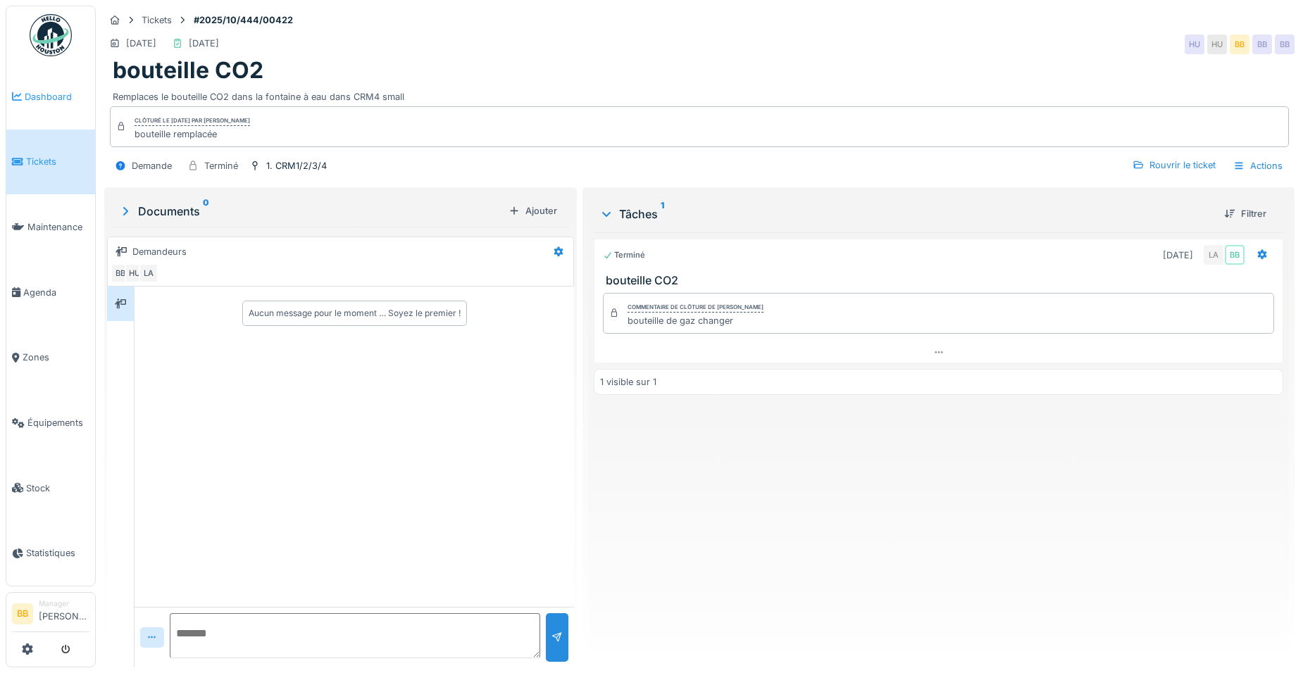
click at [54, 94] on span "Dashboard" at bounding box center [57, 96] width 65 height 13
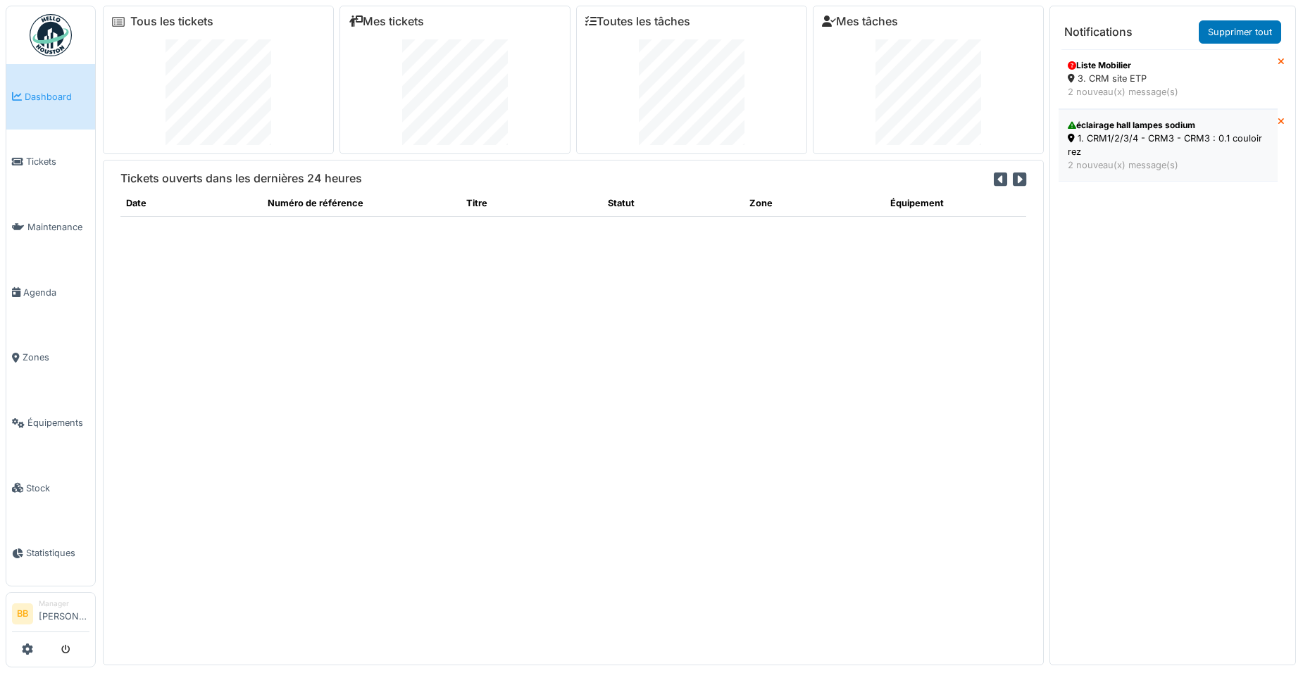
click at [1104, 135] on div "1. CRM1/2/3/4 - CRM3 - CRM3 : 0.1 couloir rez" at bounding box center [1168, 145] width 201 height 27
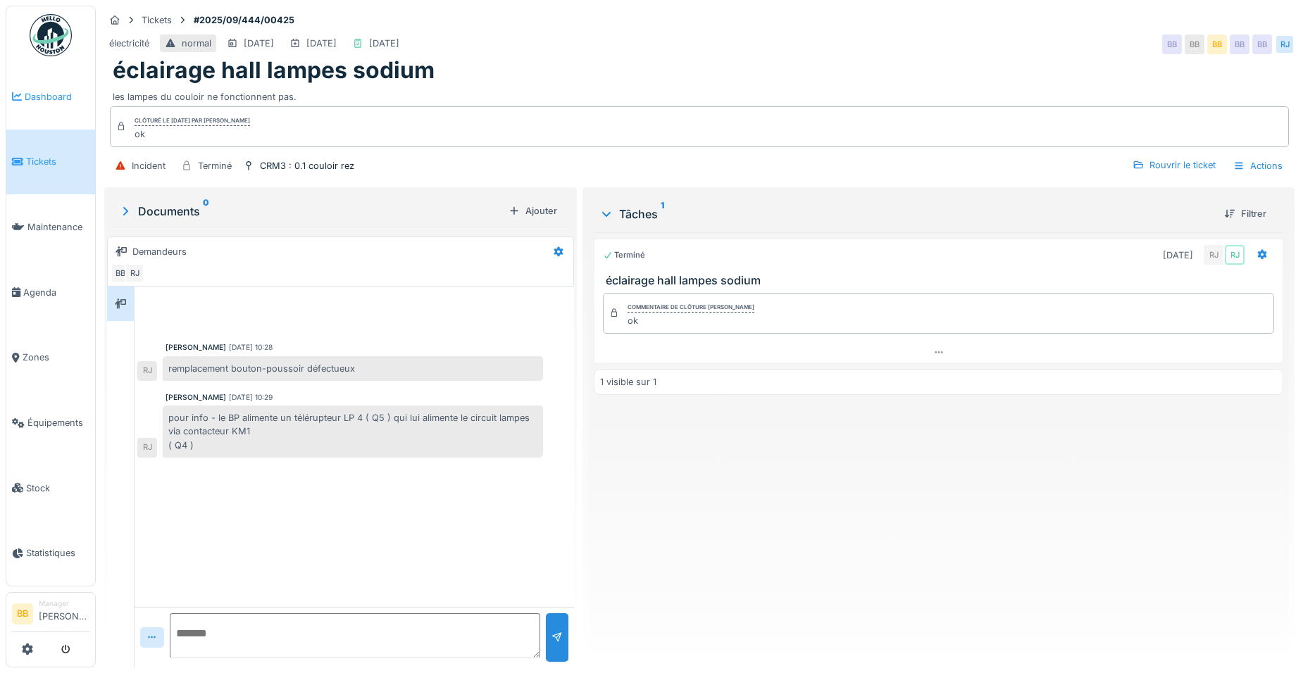
click at [29, 98] on span "Dashboard" at bounding box center [57, 96] width 65 height 13
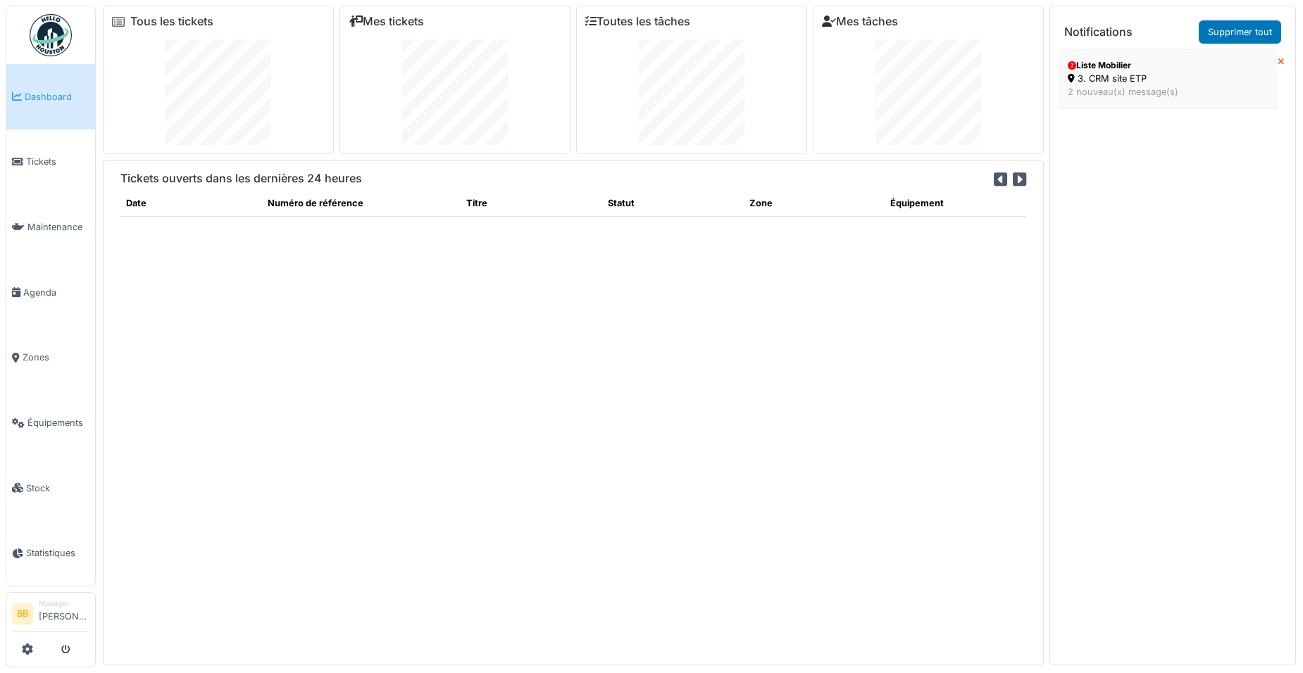
click at [1167, 86] on div "2 nouveau(x) message(s)" at bounding box center [1168, 91] width 201 height 13
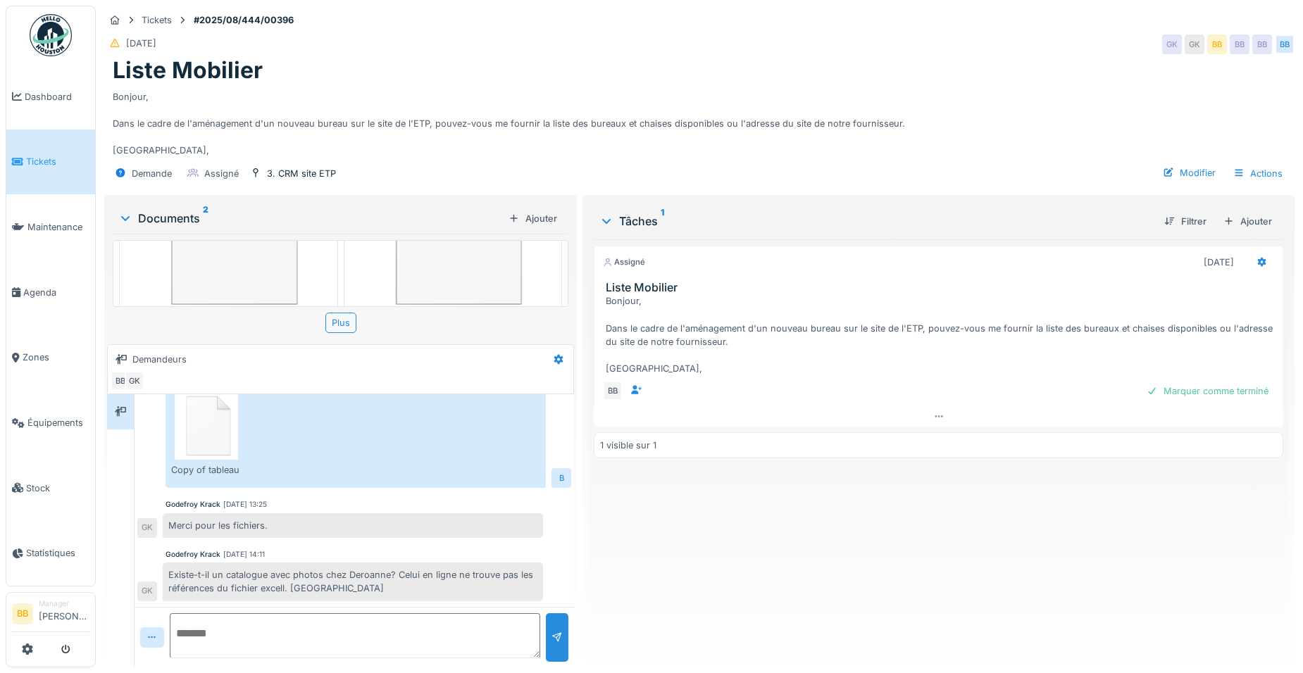
scroll to position [173, 0]
click at [330, 616] on textarea at bounding box center [355, 635] width 370 height 45
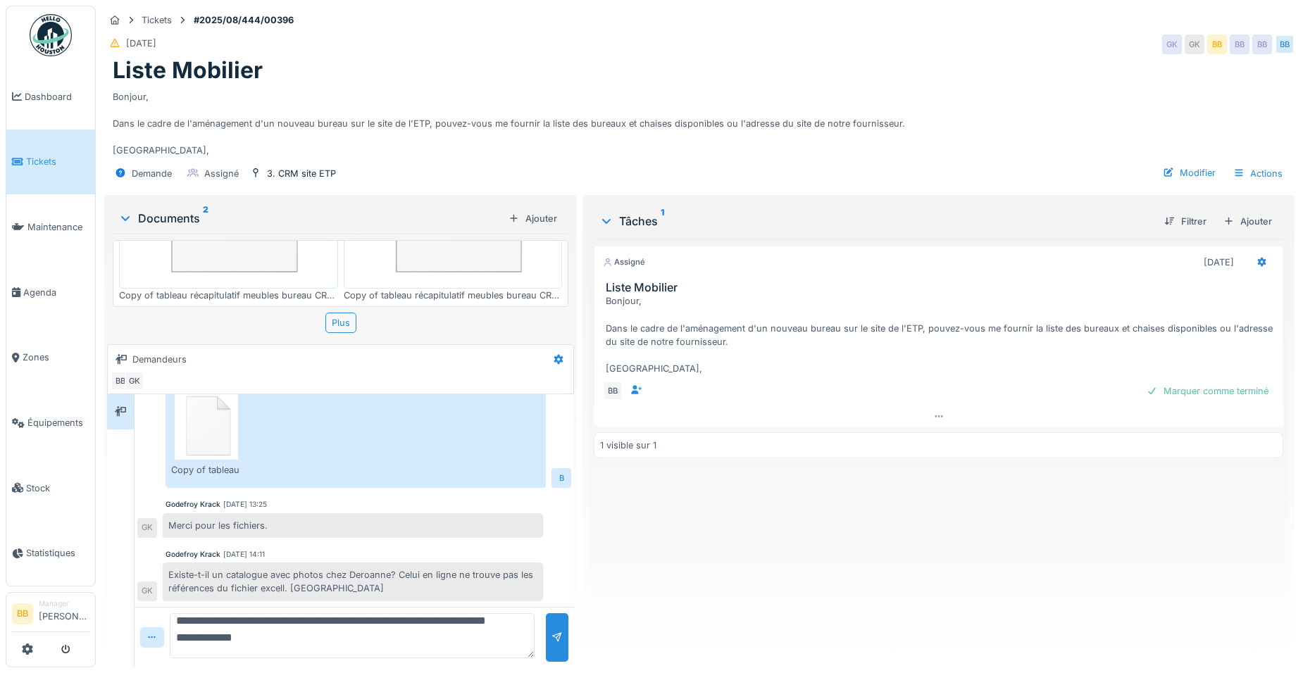
type textarea "**********"
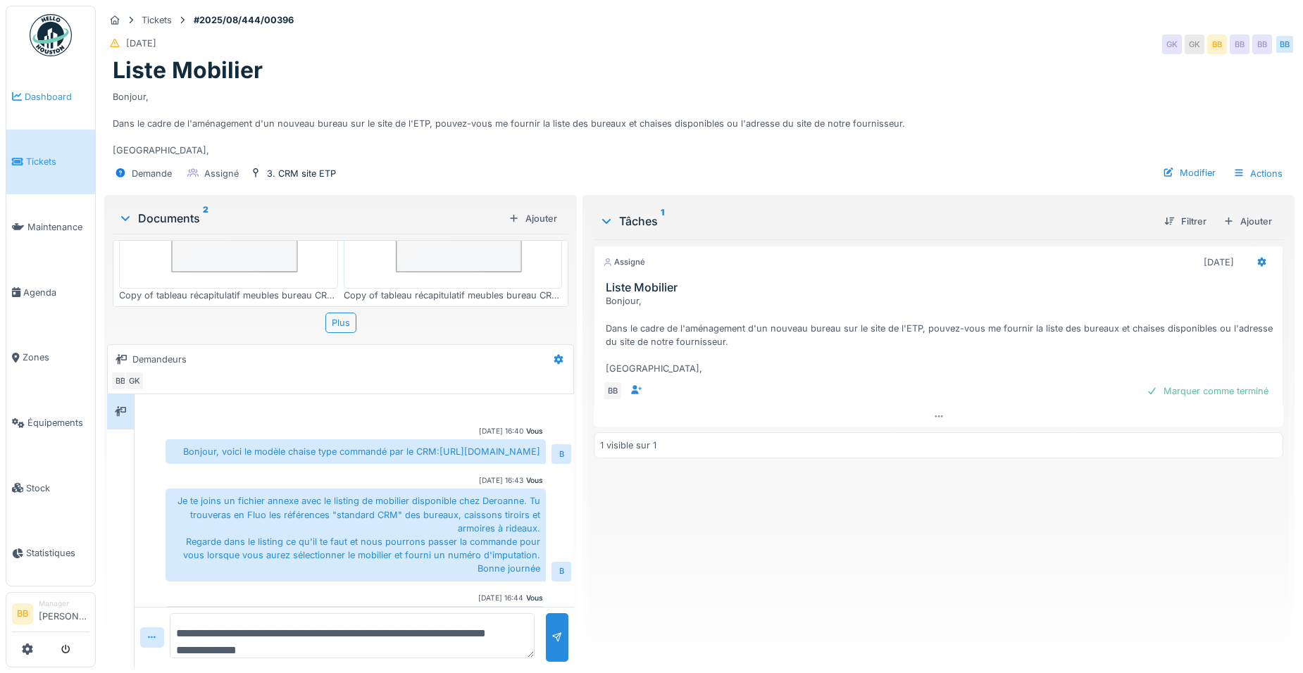
scroll to position [0, 0]
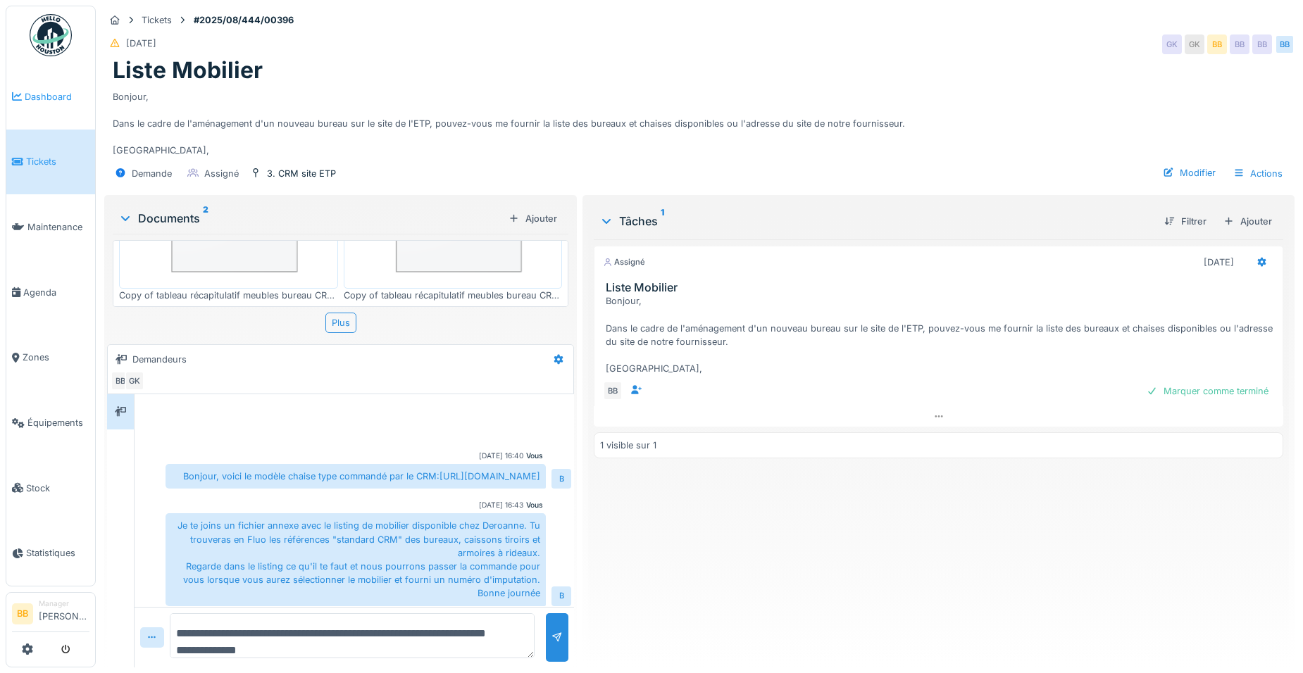
click at [37, 104] on link "Dashboard" at bounding box center [50, 96] width 89 height 65
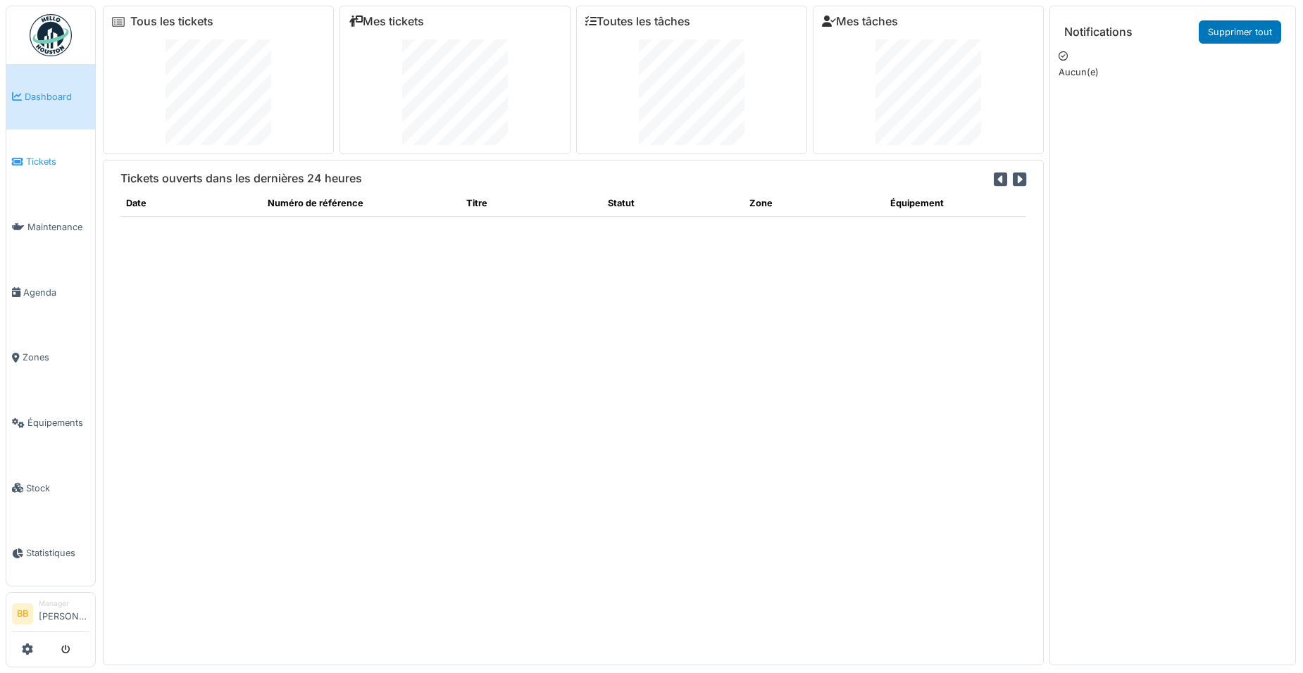
click at [68, 171] on link "Tickets" at bounding box center [50, 162] width 89 height 65
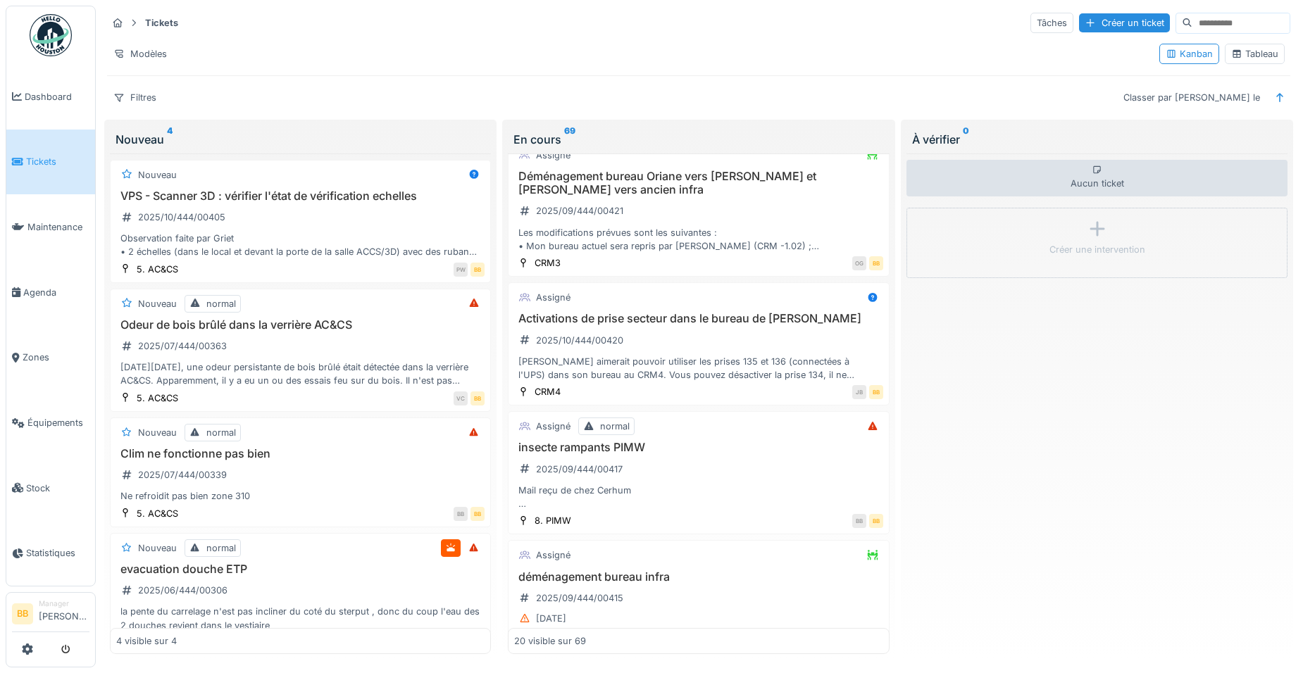
scroll to position [352, 0]
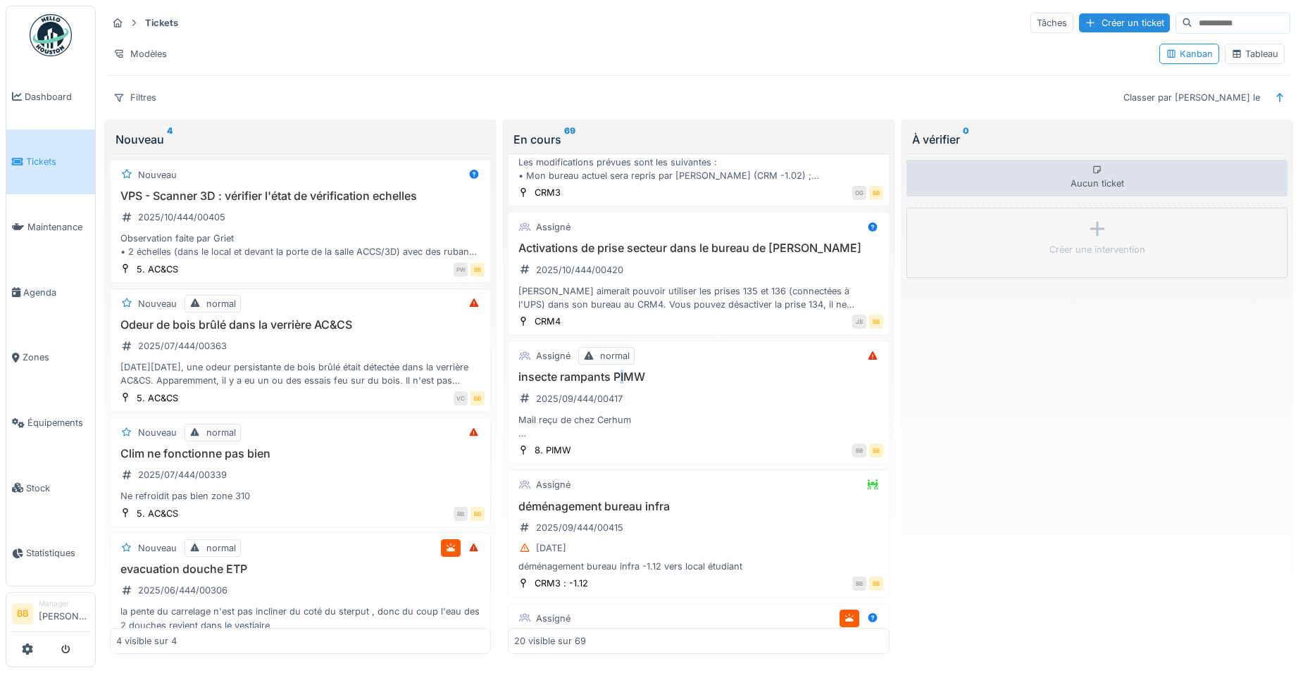
click at [622, 384] on h3 "insecte rampants PIMW" at bounding box center [698, 376] width 368 height 13
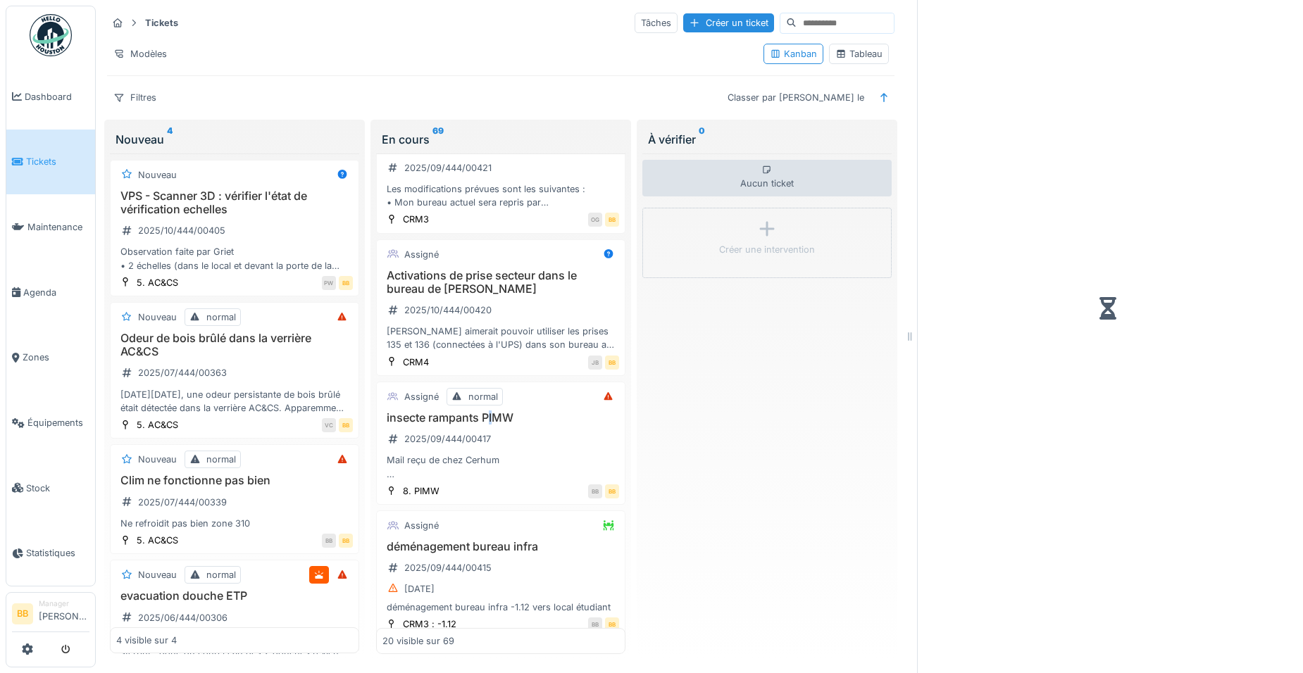
scroll to position [366, 0]
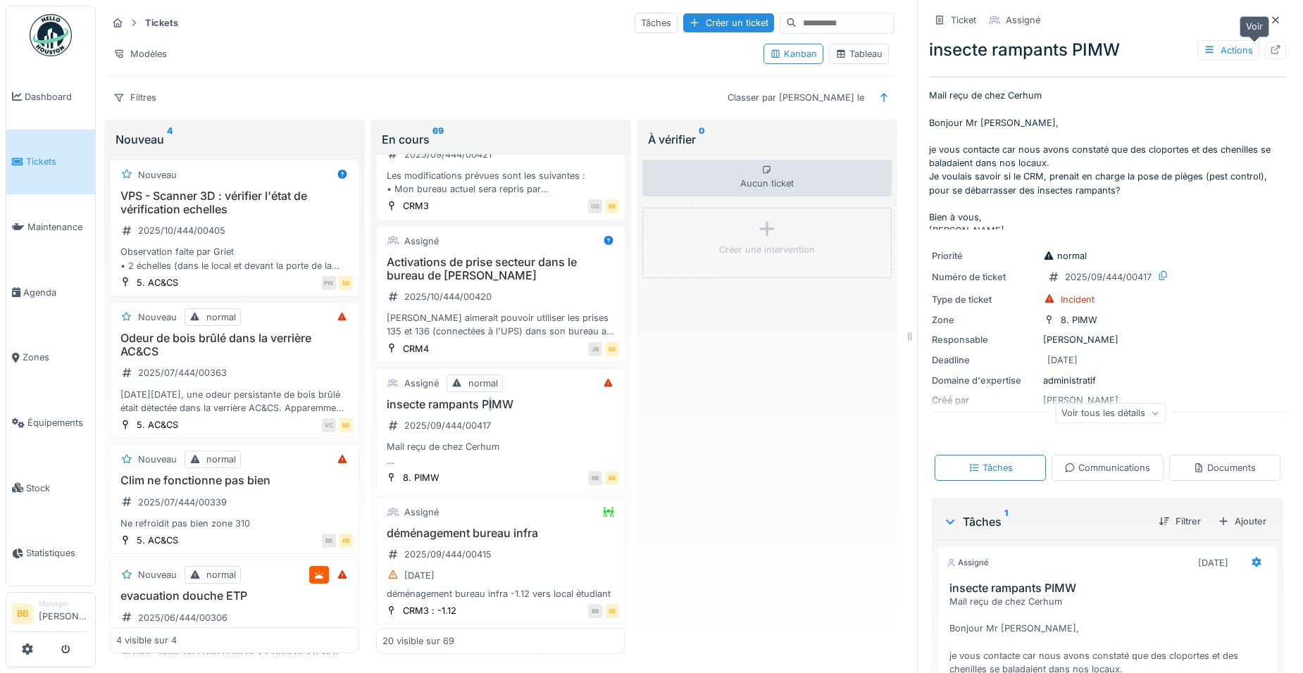
click at [1270, 52] on icon at bounding box center [1275, 49] width 11 height 9
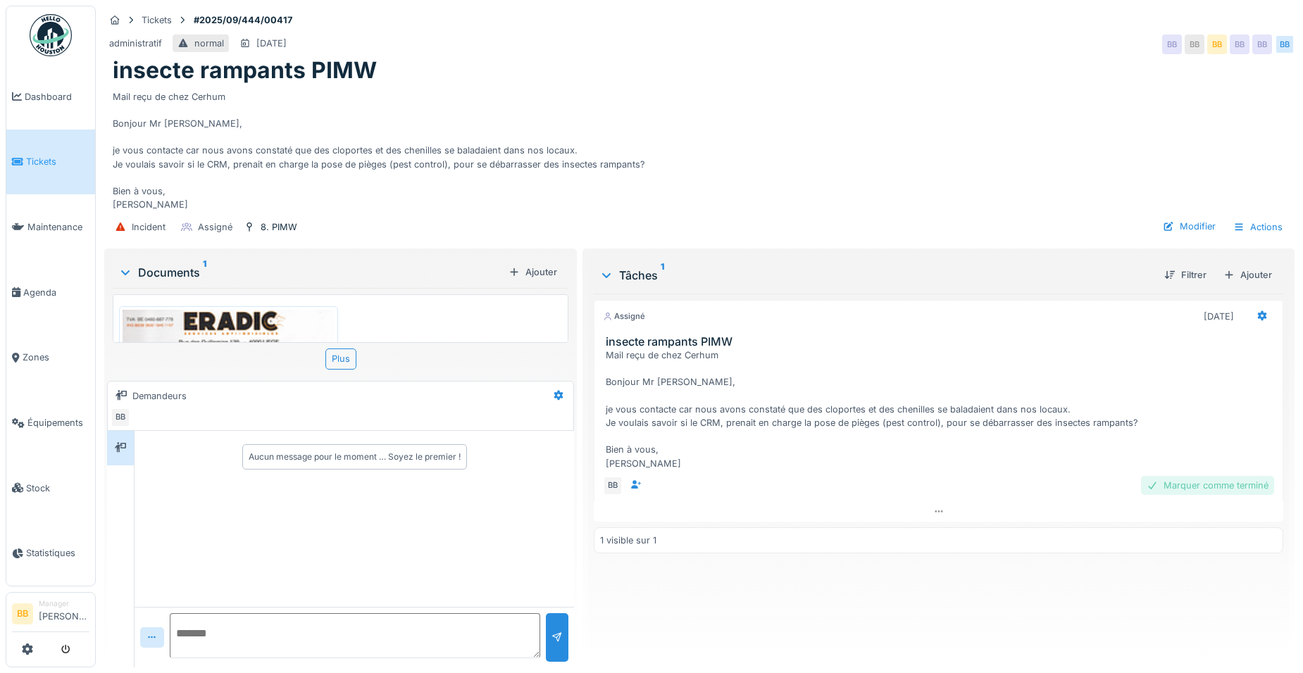
click at [1154, 484] on div "Marquer comme terminé" at bounding box center [1207, 485] width 133 height 19
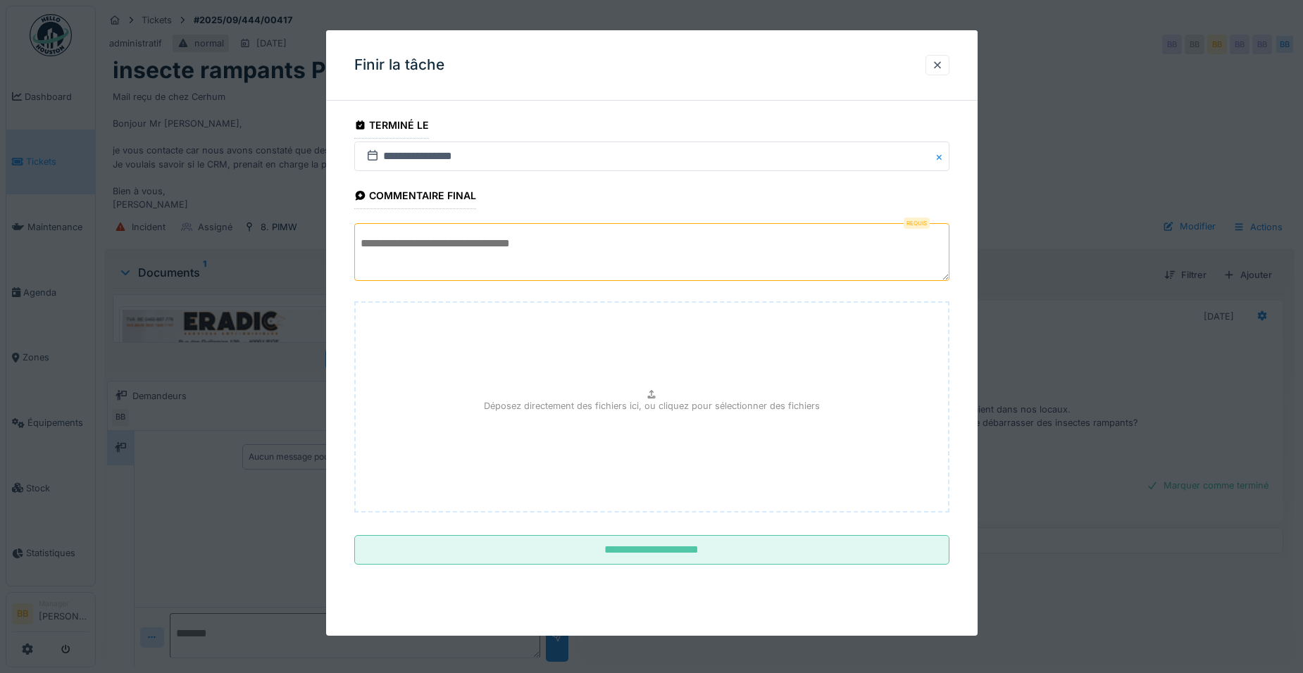
click at [657, 267] on textarea at bounding box center [651, 252] width 595 height 58
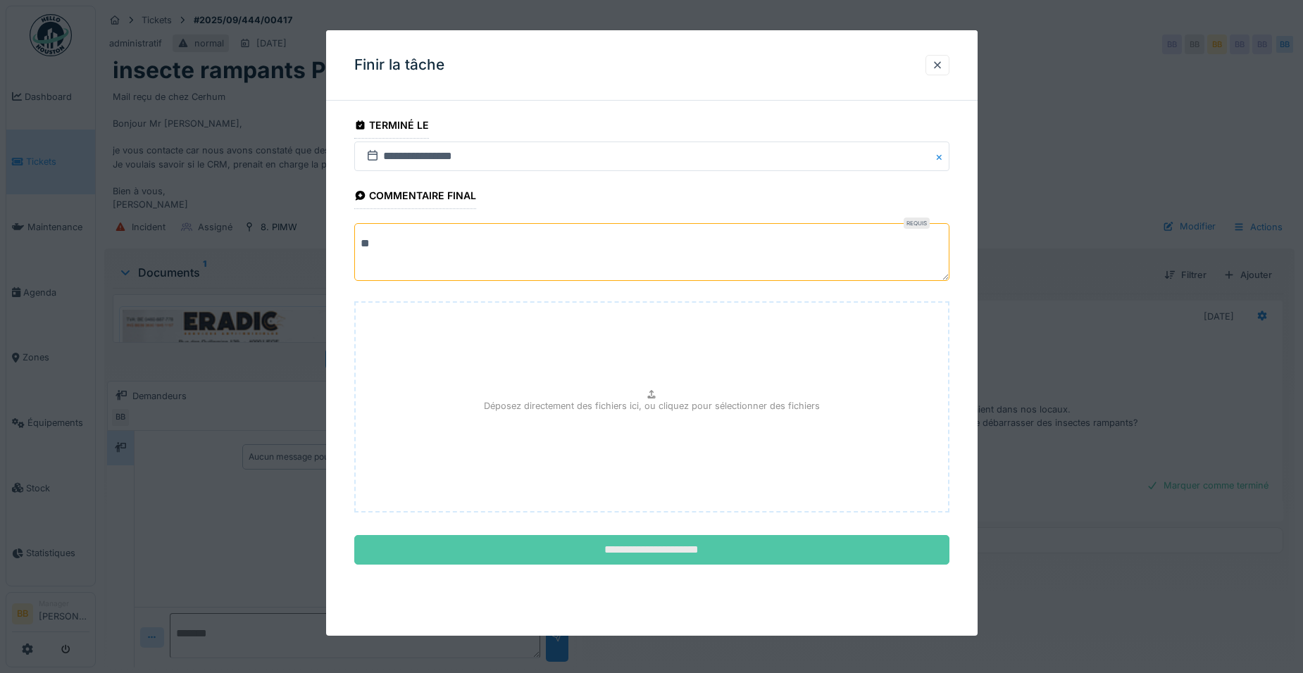
type textarea "**"
click at [684, 542] on input "**********" at bounding box center [651, 550] width 595 height 30
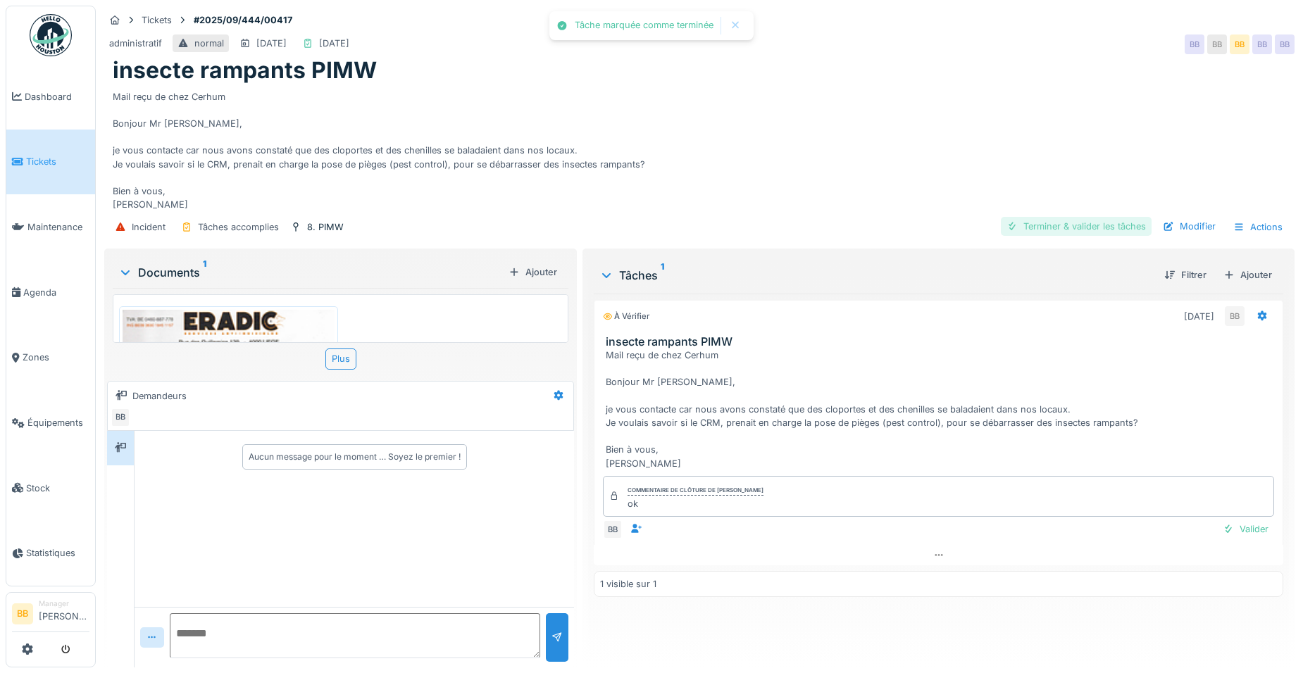
click at [1039, 223] on div "Terminer & valider les tâches" at bounding box center [1076, 226] width 151 height 19
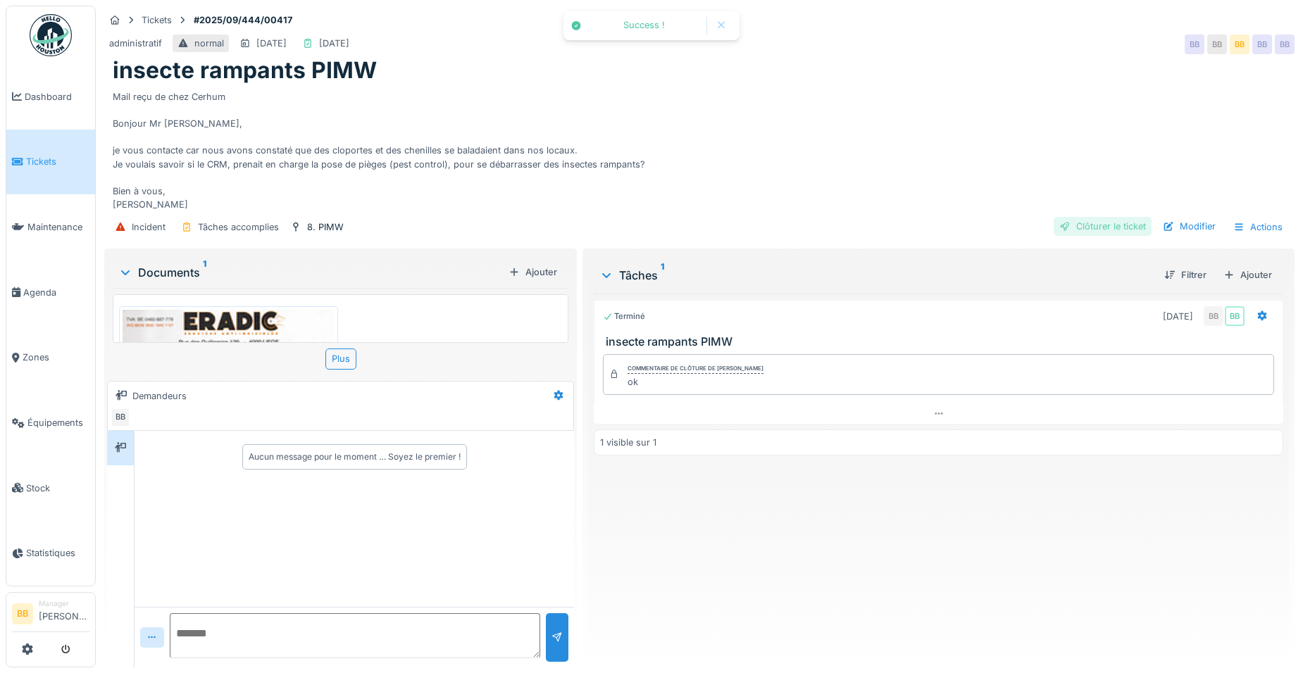
click at [1080, 234] on div "Clôturer le ticket" at bounding box center [1103, 226] width 98 height 19
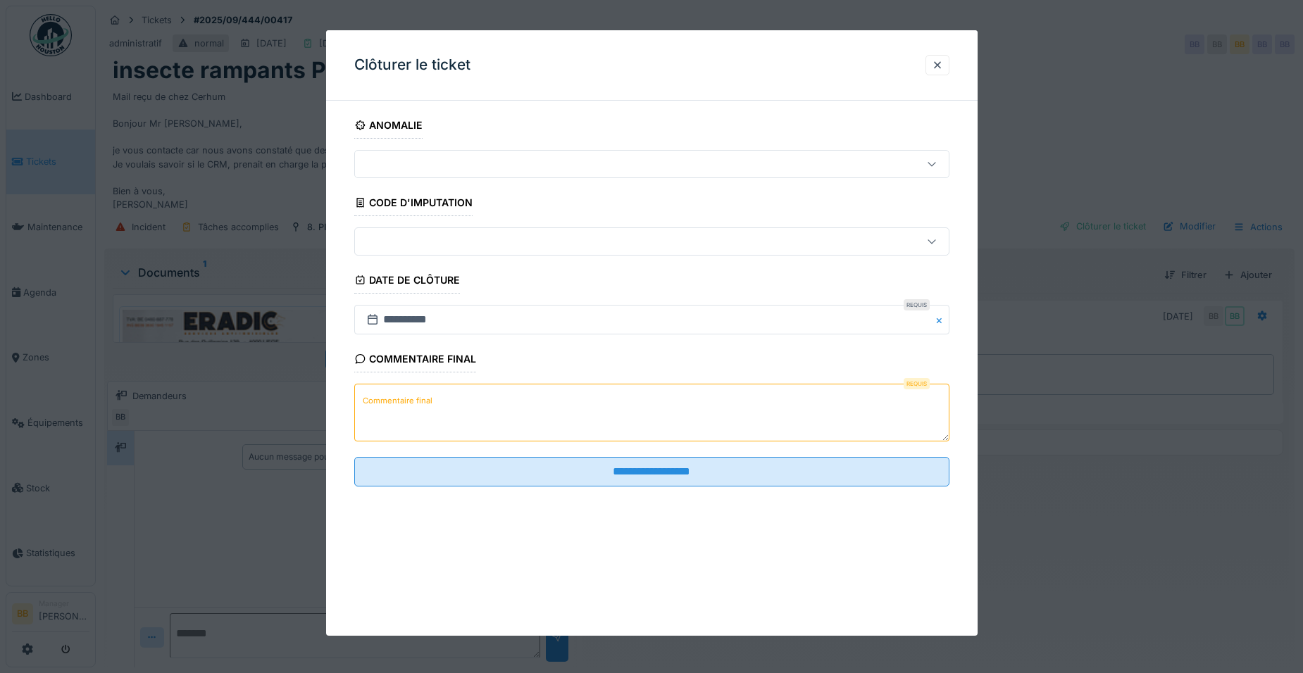
click at [627, 404] on textarea "Commentaire final" at bounding box center [651, 413] width 595 height 58
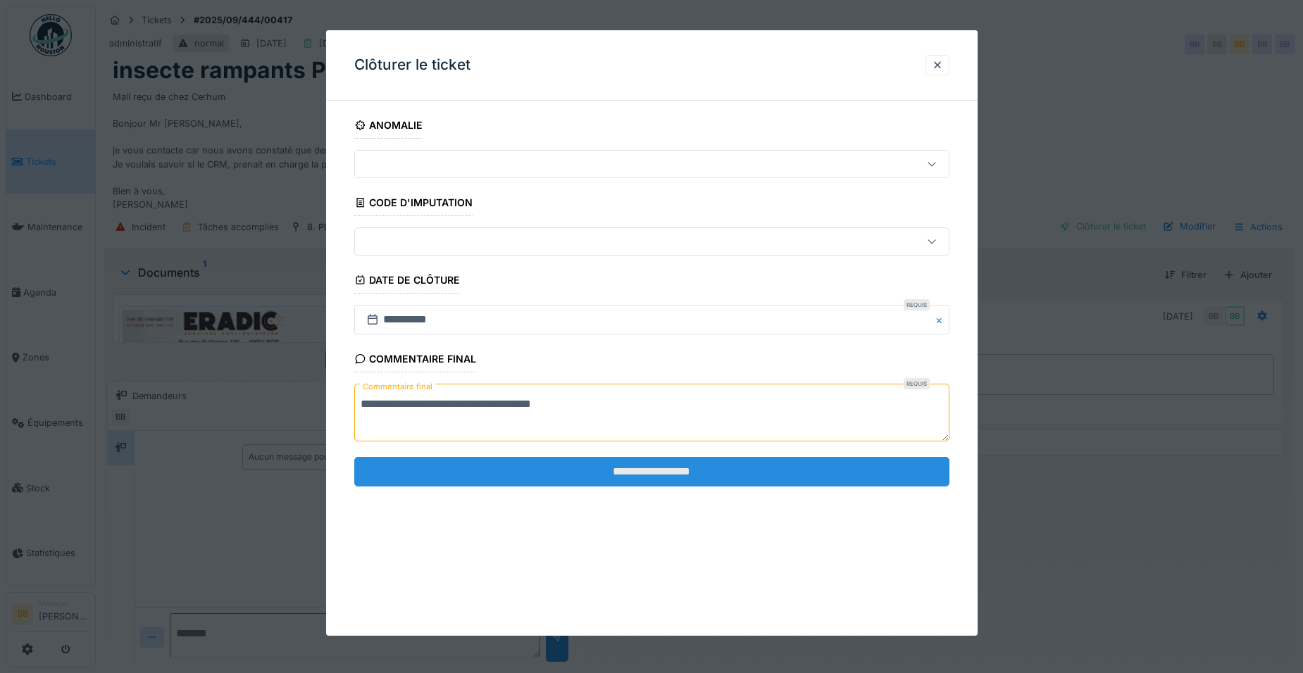
type textarea "**********"
click at [527, 473] on input "**********" at bounding box center [651, 472] width 595 height 30
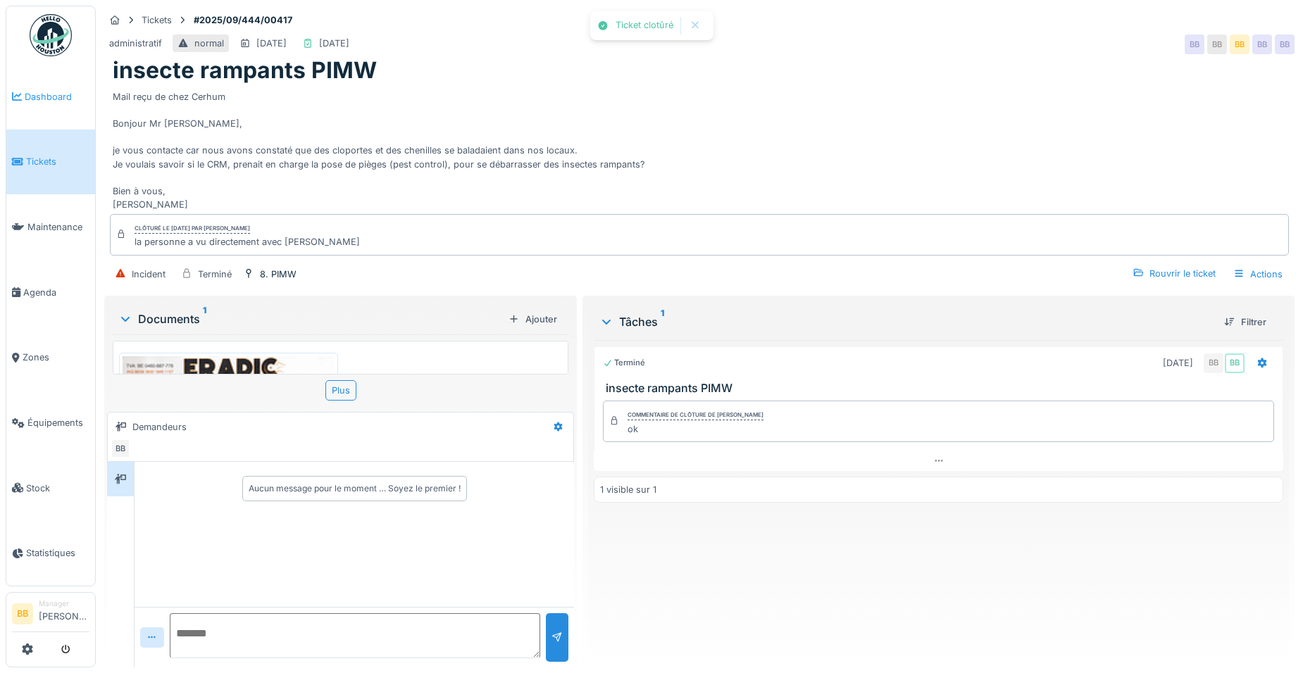
click at [65, 96] on span "Dashboard" at bounding box center [57, 96] width 65 height 13
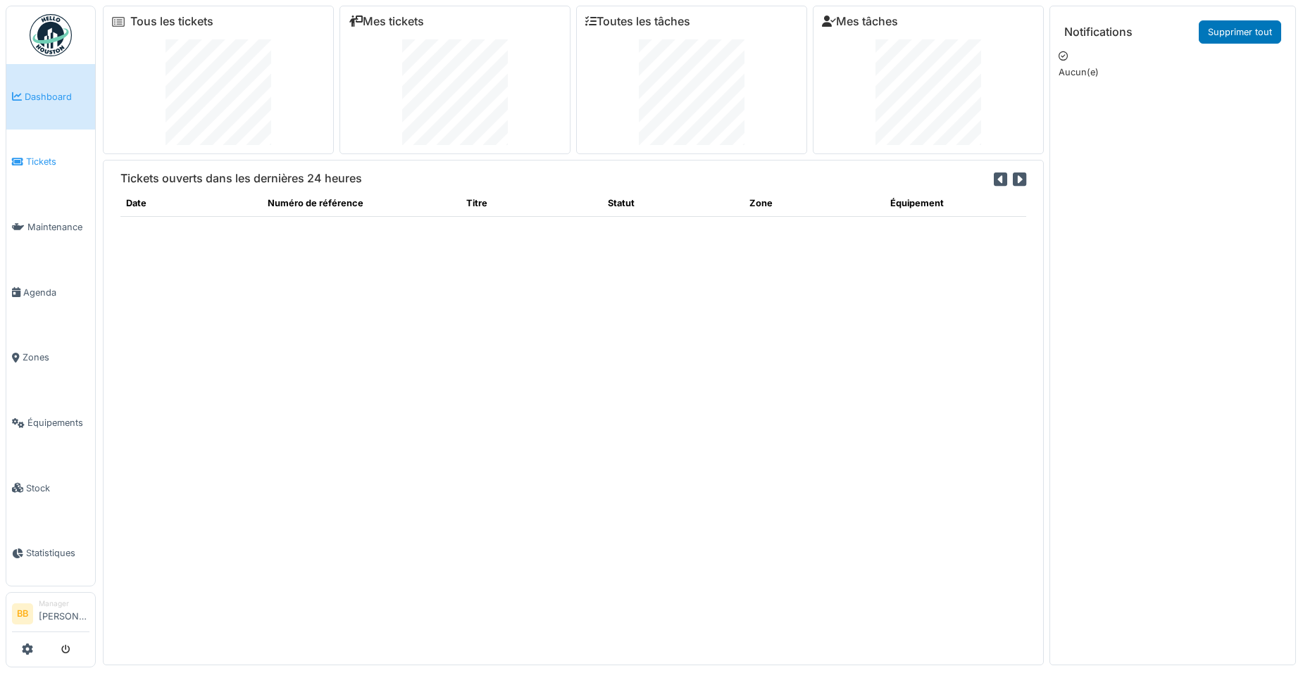
click at [42, 167] on link "Tickets" at bounding box center [50, 162] width 89 height 65
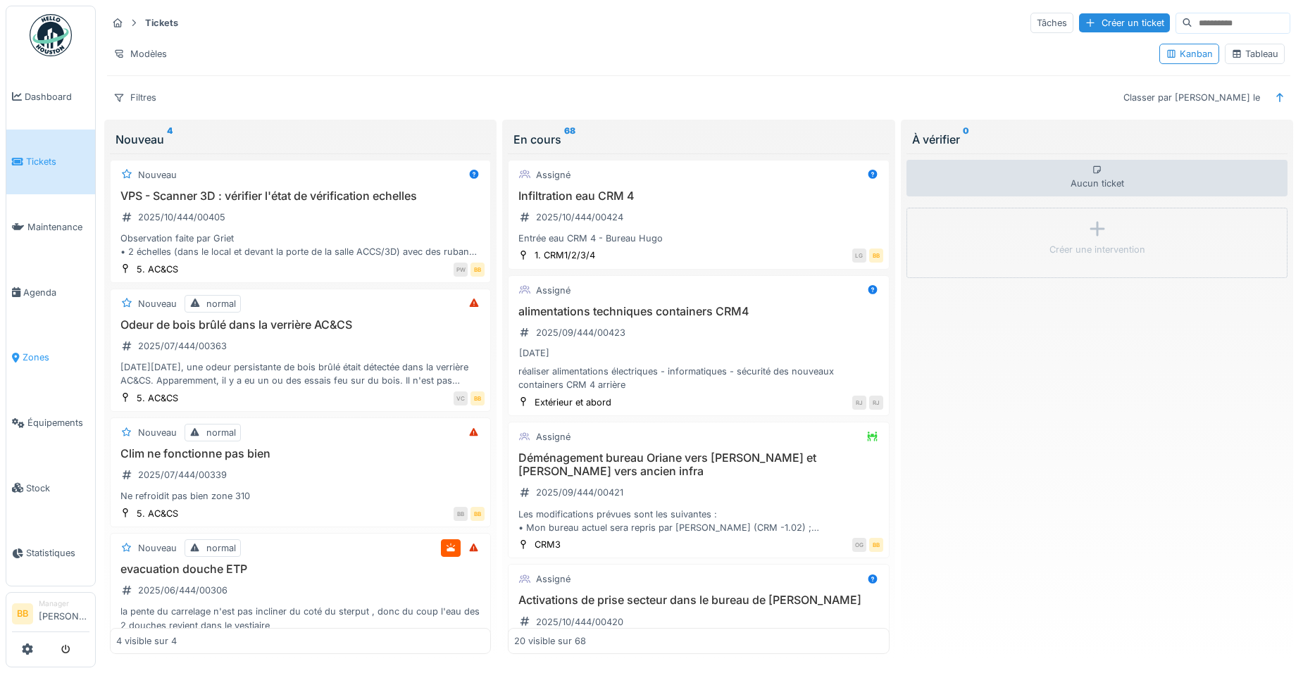
click at [7, 351] on link "Zones" at bounding box center [50, 357] width 89 height 65
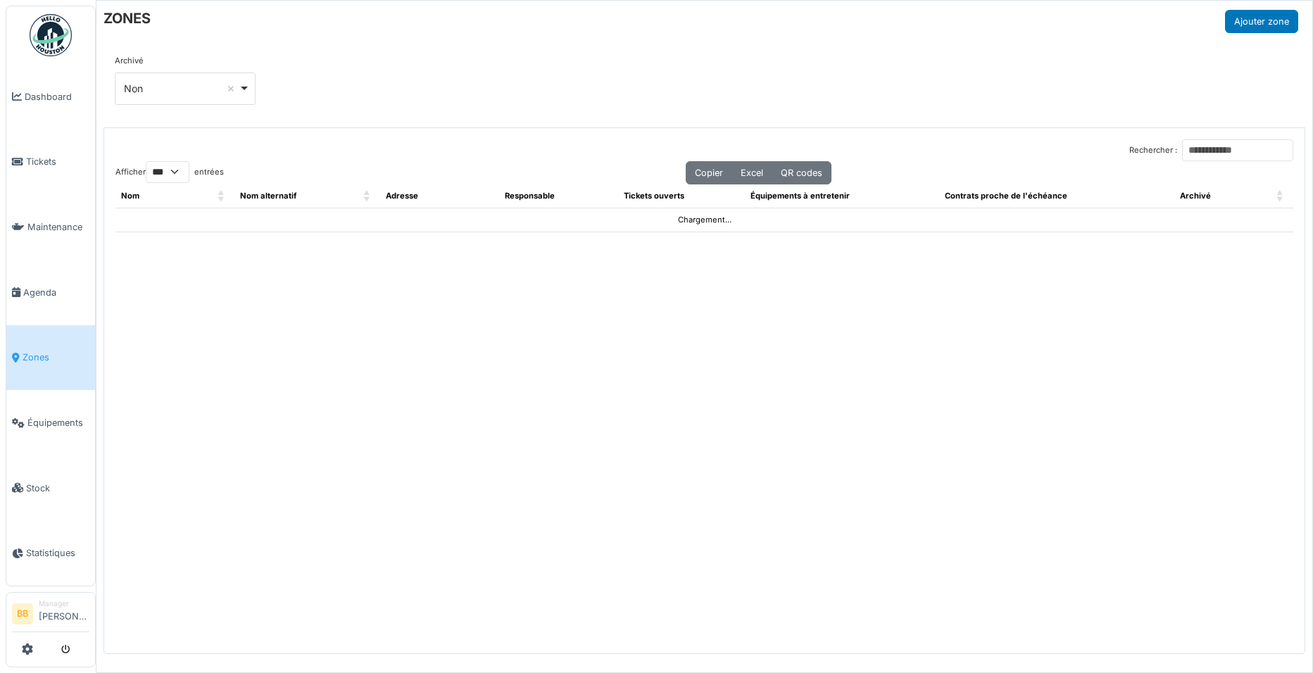
select select "***"
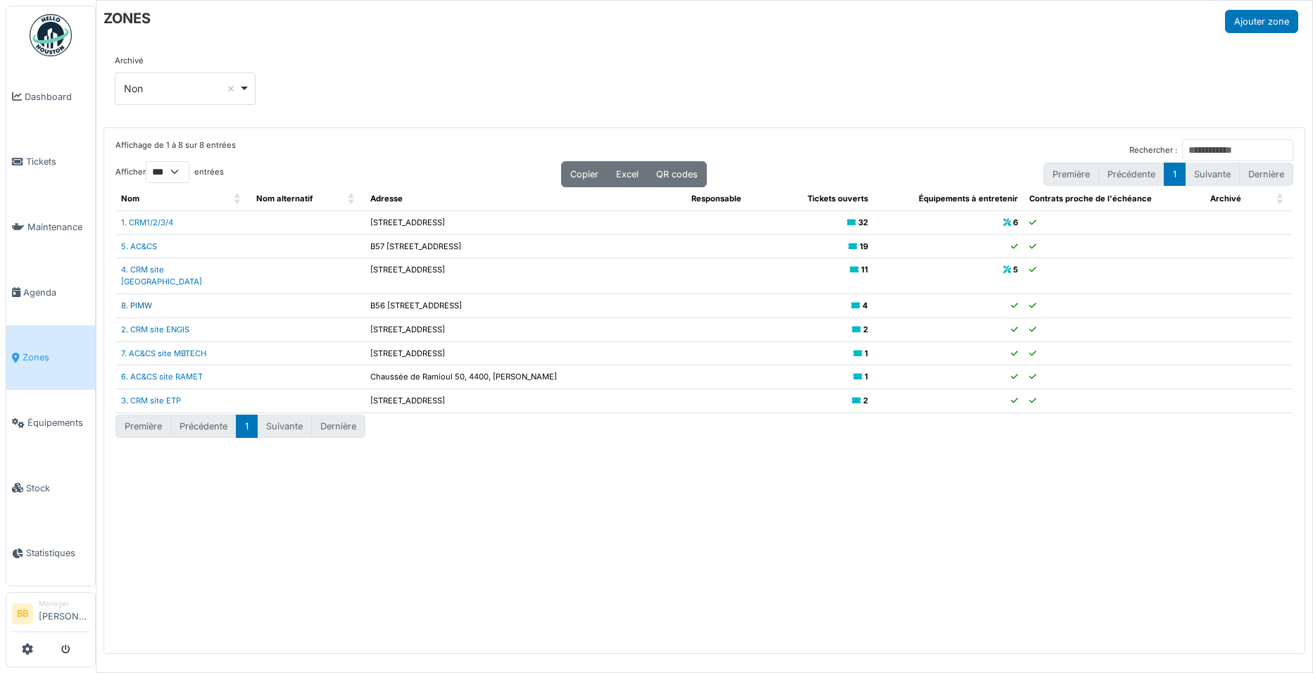
click at [139, 301] on link "8. PIMW" at bounding box center [136, 306] width 31 height 10
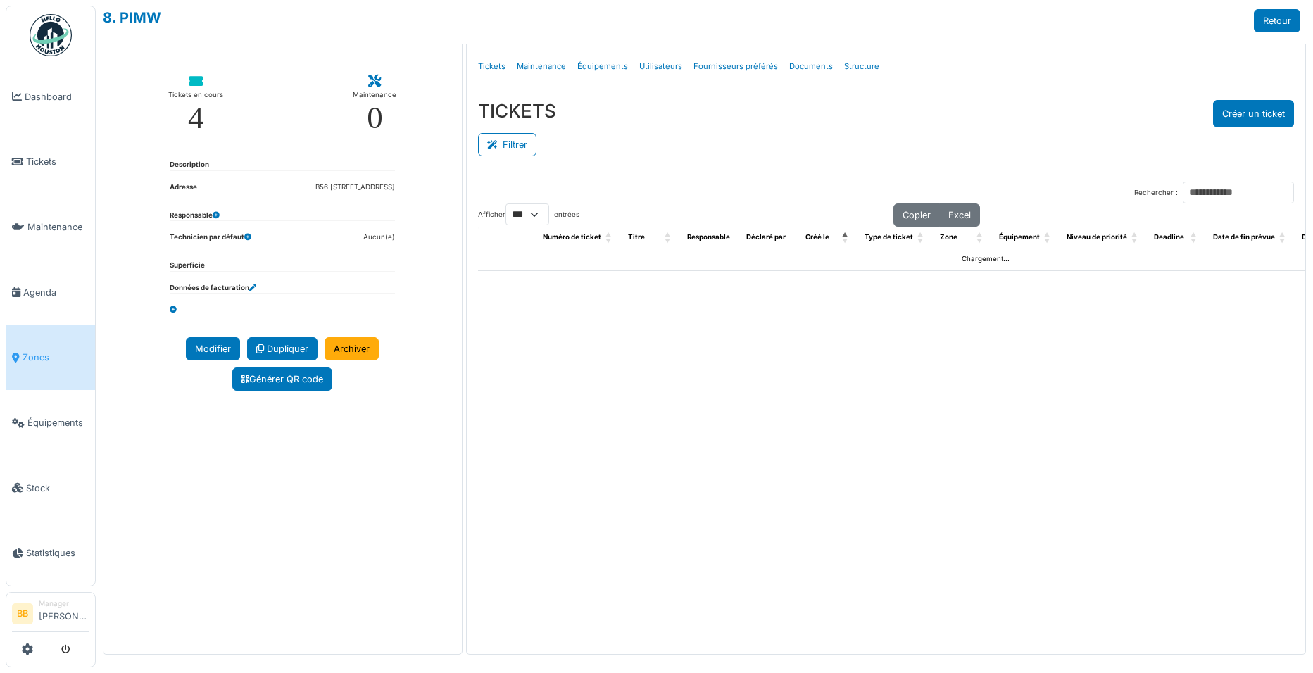
select select "***"
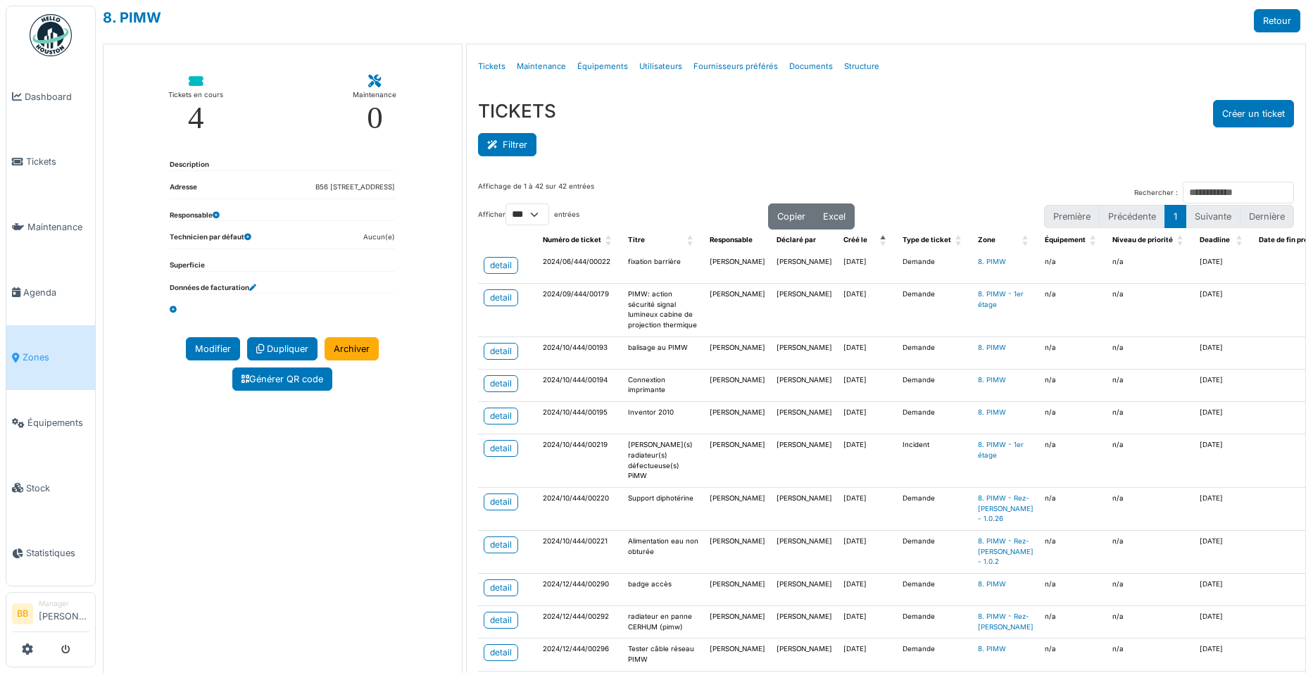
click at [516, 144] on button "Filtrer" at bounding box center [507, 144] width 58 height 23
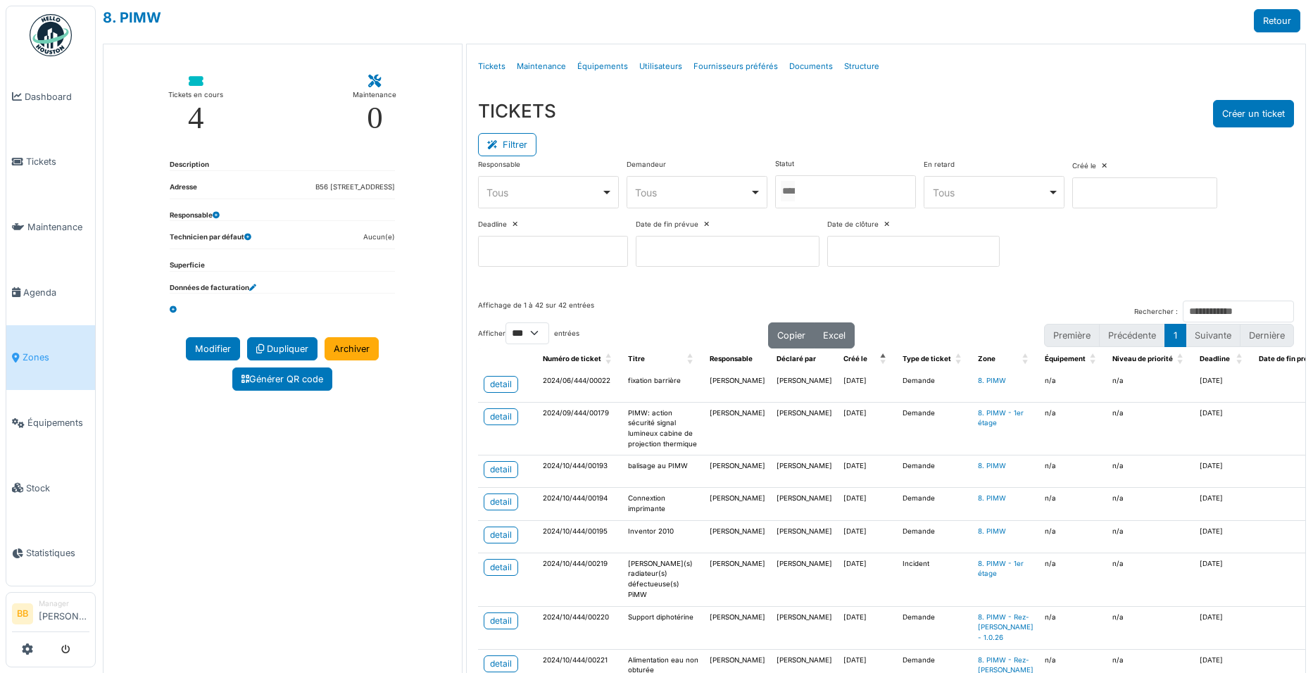
click at [897, 196] on div at bounding box center [845, 191] width 141 height 33
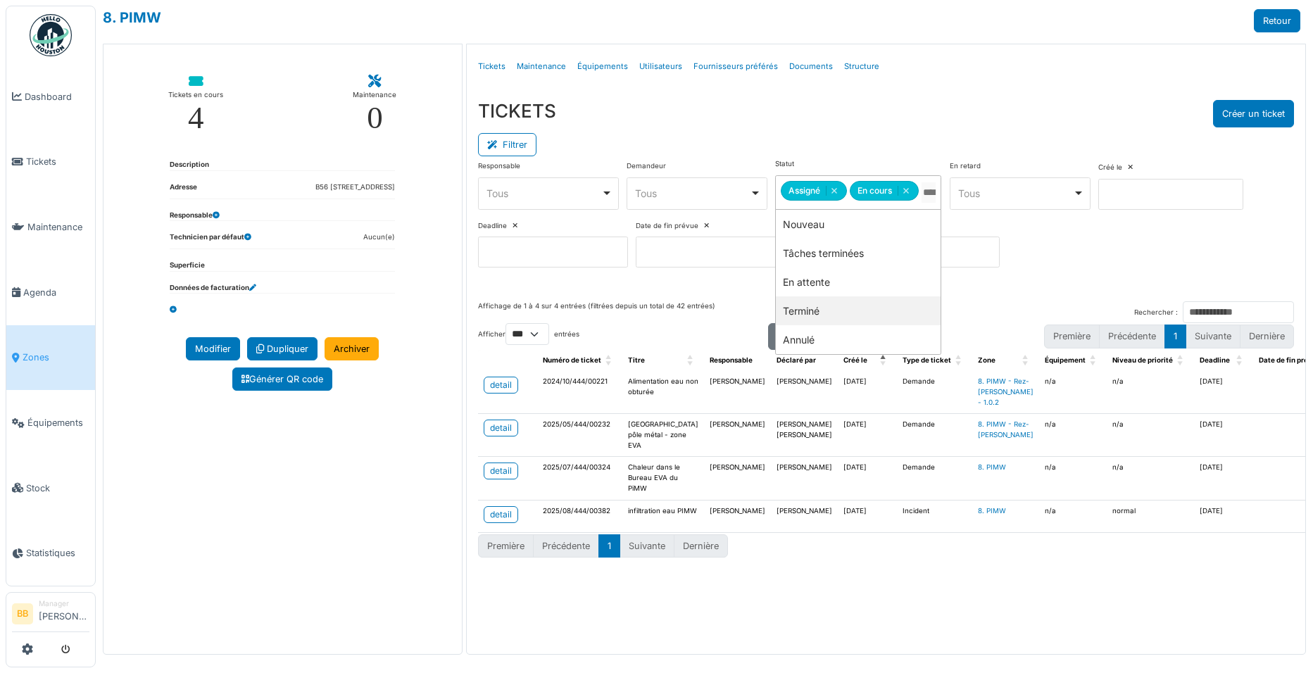
click at [420, 557] on div "Tickets en cours 4 Maintenance 0 Description Adresse B56 Rue des Pôles 1 Quarti…" at bounding box center [283, 349] width 360 height 611
click at [787, 614] on div "Affichage de 1 à 4 sur 4 entrées (filtrées depuis un total de 42 entrées) Reche…" at bounding box center [886, 468] width 839 height 356
click at [504, 521] on div "detail" at bounding box center [501, 514] width 22 height 13
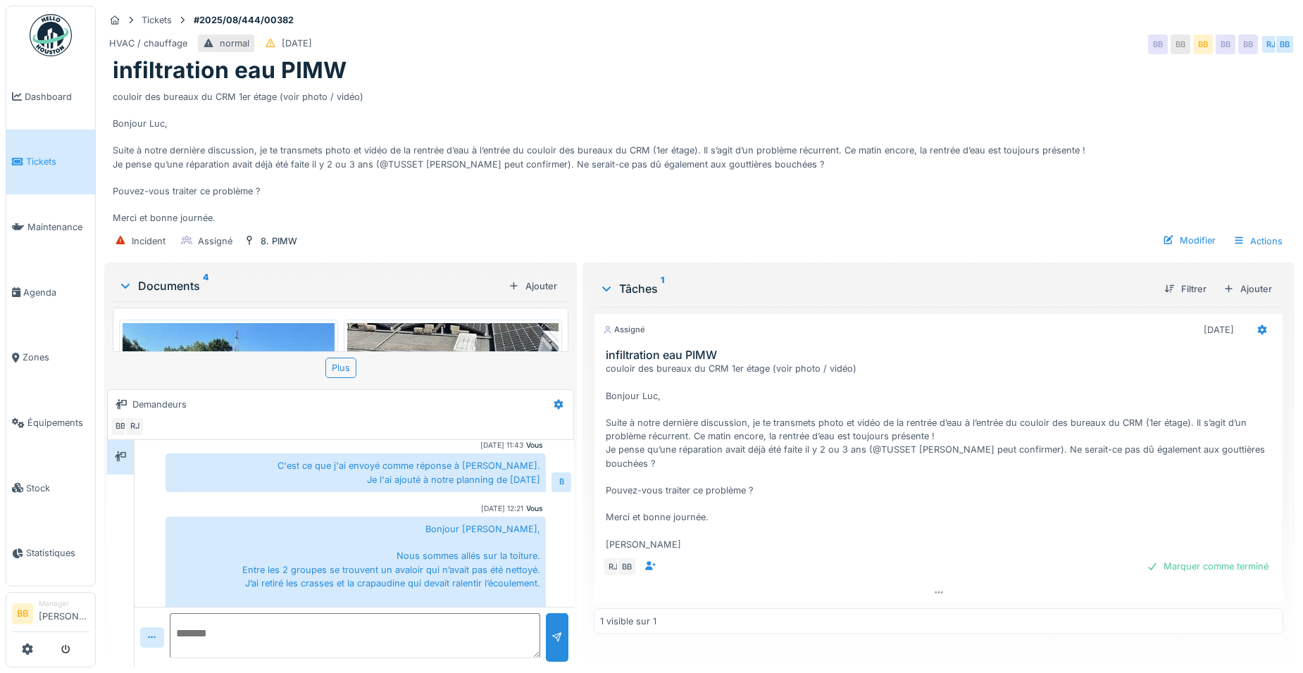
scroll to position [297, 0]
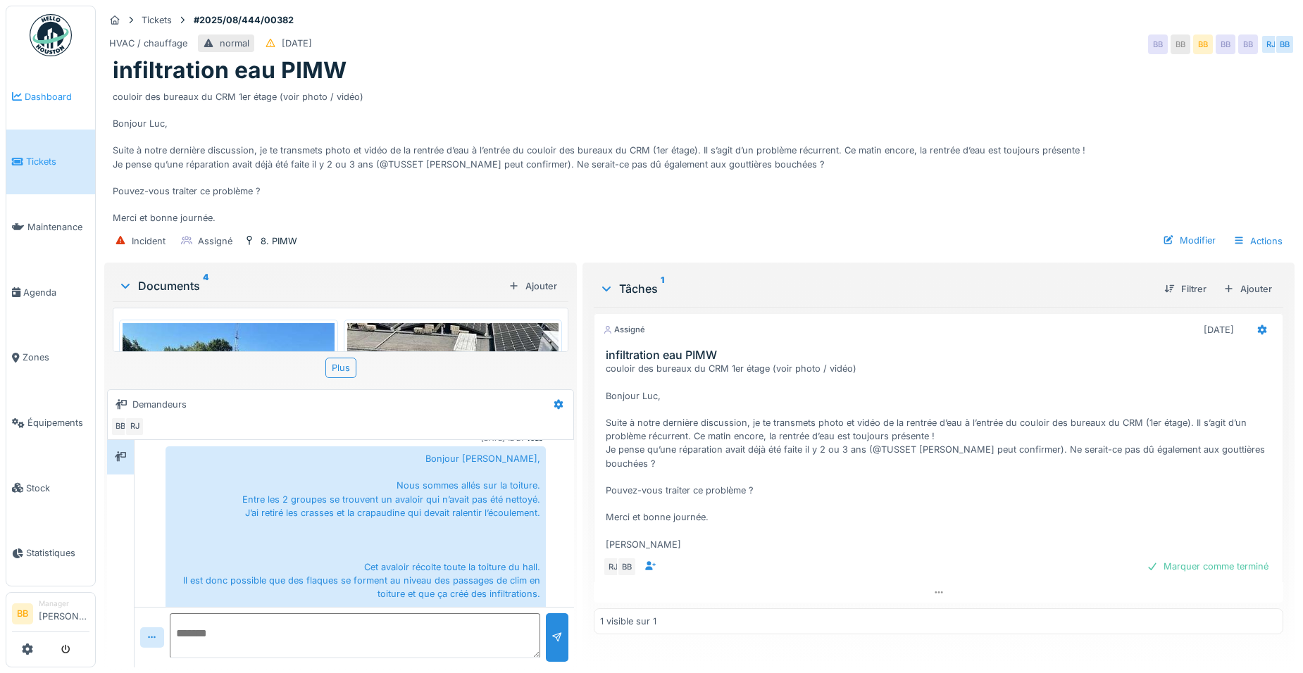
click at [40, 95] on span "Dashboard" at bounding box center [57, 96] width 65 height 13
